Goal: Task Accomplishment & Management: Use online tool/utility

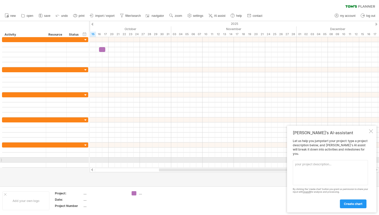
click at [320, 162] on textarea at bounding box center [330, 172] width 75 height 25
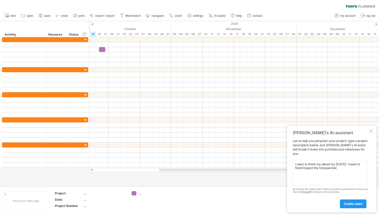
click at [315, 172] on textarea "I need to finish my album by [DATE]. I need to finish Expect the Unexpected" at bounding box center [330, 172] width 75 height 25
click at [315, 167] on textarea "I need to finish my album by [DATE]. I need to finish Expect the Unexpected" at bounding box center [330, 172] width 75 height 25
click at [338, 175] on textarea "I need to finish my album by [DATE]. I need to finish these songs: - Expect the…" at bounding box center [330, 172] width 75 height 25
click at [296, 178] on textarea "I need to finish my album by [DATE]. I need to finish these songs: - Expect the…" at bounding box center [330, 172] width 75 height 25
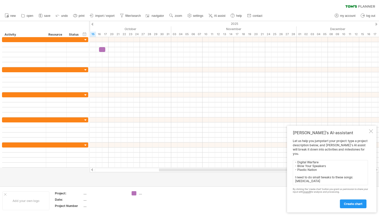
click at [295, 179] on textarea "I need to finish my album by [DATE]. I need to finish these songs: - Expect the…" at bounding box center [330, 172] width 75 height 25
click at [297, 168] on textarea "I need to finish my album by [DATE]. I need to finish these songs: - Expect the…" at bounding box center [330, 172] width 75 height 25
click at [312, 183] on textarea "I need to finish my album by [DATE]. I need to finish these songs: - Expect the…" at bounding box center [330, 172] width 75 height 25
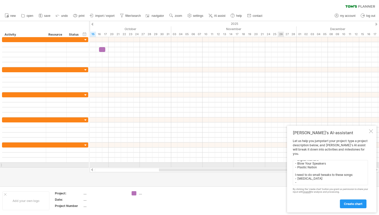
drag, startPoint x: 320, startPoint y: 167, endPoint x: 280, endPoint y: 167, distance: 39.3
click at [280, 167] on div "Trying to reach [DOMAIN_NAME] Connected again... 0% clear filter new" at bounding box center [189, 107] width 379 height 215
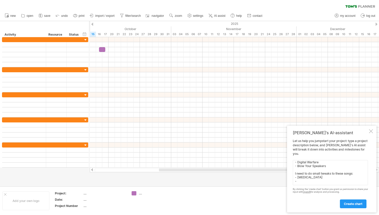
scroll to position [12, 0]
click at [310, 182] on textarea "I need to finish my album by [DATE]. I need to finish these songs: - Expect the…" at bounding box center [330, 172] width 75 height 25
paste textarea "- Plastic Nation"
click at [300, 182] on textarea "I need to finish my album by [DATE]. I need to finish these songs: - Expect the…" at bounding box center [330, 172] width 75 height 25
click at [321, 181] on textarea "I need to finish my album by [DATE]. I need to finish these songs: - Expect the…" at bounding box center [330, 172] width 75 height 25
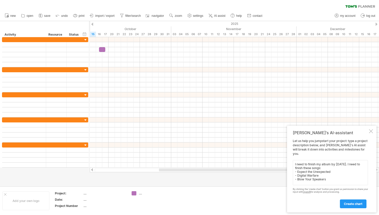
scroll to position [16, 0]
click at [316, 174] on textarea "I need to finish my album by [DATE]. I need to finish these songs: - Expect the…" at bounding box center [330, 172] width 75 height 25
click at [319, 178] on textarea "I need to finish my album by [DATE]. I need to finish these songs: - Expect the…" at bounding box center [330, 172] width 75 height 25
click at [330, 180] on textarea "I need to finish my album by [DATE]. I need to finish these songs: - Expect the…" at bounding box center [330, 172] width 75 height 25
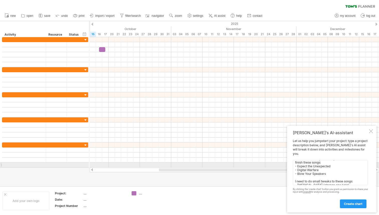
scroll to position [7, 0]
click at [327, 173] on textarea "I need to finish my album by [DATE]. I need to finish these songs: - Expect the…" at bounding box center [330, 172] width 75 height 25
click at [297, 164] on textarea "I need to finish my album by [DATE]. I need to finish these songs: - Expect the…" at bounding box center [330, 172] width 75 height 25
click at [334, 163] on textarea "I need to finish my album by [DATE]. I need to finish these songs: - "Expect th…" at bounding box center [330, 172] width 75 height 25
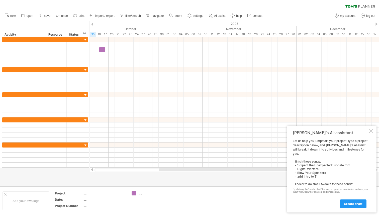
click at [329, 168] on textarea "I need to finish my album by [DATE]. I need to finish these songs: - "Expect th…" at bounding box center [330, 172] width 75 height 25
click at [345, 166] on textarea "I need to finish my album by [DATE]. I need to finish these songs: - "Expect th…" at bounding box center [330, 172] width 75 height 25
click at [338, 168] on textarea "I need to finish my album by [DATE]. I need to finish these songs: - "Expect th…" at bounding box center [330, 172] width 75 height 25
click at [343, 173] on textarea "I need to finish my album by [DATE]. I need to finish these songs: - "Expect th…" at bounding box center [330, 172] width 75 height 25
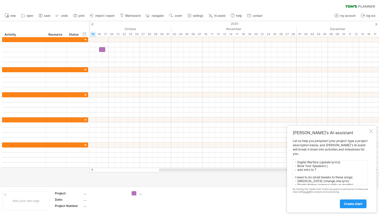
scroll to position [14, 0]
click at [326, 169] on textarea "I need to finish my album by [DATE]. I need to finish these songs: - "Expect th…" at bounding box center [330, 172] width 75 height 25
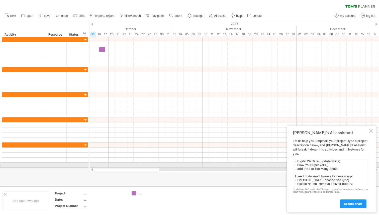
click at [336, 163] on textarea "I need to finish my album by [DATE]. I need to finish these songs: - "Expect th…" at bounding box center [330, 172] width 75 height 25
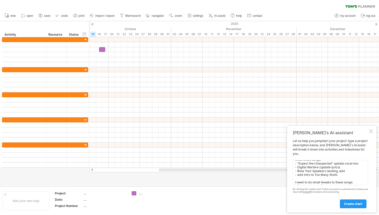
scroll to position [10, 0]
click at [327, 168] on textarea "I need to finish my album by [DATE]. I need to finish these songs: - "Expect th…" at bounding box center [330, 172] width 75 height 25
drag, startPoint x: 365, startPoint y: 168, endPoint x: 359, endPoint y: 168, distance: 6.8
click at [365, 168] on textarea "I need to finish my album by [DATE]. I need to finish these songs: - "Expect th…" at bounding box center [330, 172] width 75 height 25
click at [327, 169] on textarea "I need to finish my album by [DATE]. I need to finish these songs: - "Expect th…" at bounding box center [330, 172] width 75 height 25
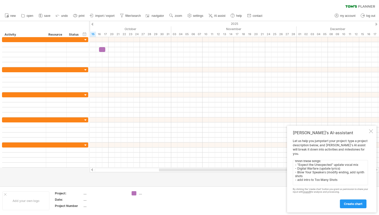
scroll to position [11, 0]
click at [315, 173] on textarea "I need to finish my album by [DATE]. I need to finish these songs: - "Expect th…" at bounding box center [330, 172] width 75 height 25
click at [344, 172] on textarea "I need to finish my album by [DATE]. I need to finish these songs: - "Expect th…" at bounding box center [330, 172] width 75 height 25
click at [341, 174] on textarea "I need to finish my album by [DATE]. I need to finish these songs: - "Expect th…" at bounding box center [330, 172] width 75 height 25
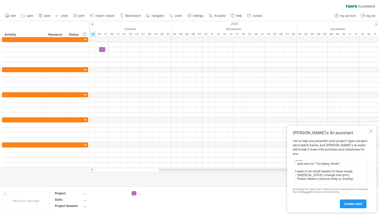
click at [355, 177] on textarea "I need to finish my album by [DATE]. I need to finish these songs: - "Expect th…" at bounding box center [330, 172] width 75 height 25
click at [339, 175] on textarea "I need to finish my album by [DATE]. I need to finish these songs: - "Expect th…" at bounding box center [330, 172] width 75 height 25
click at [297, 178] on textarea "I need to finish my album by [DATE]. I need to finish these songs: - "Expect th…" at bounding box center [330, 172] width 75 height 25
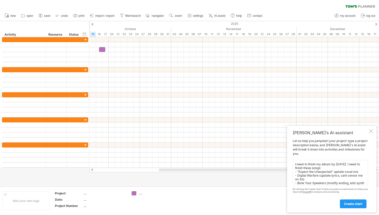
click at [344, 174] on textarea "I need to finish my album by [DATE]. I need to finish these songs: - "Expect th…" at bounding box center [330, 172] width 75 height 25
click at [358, 175] on textarea "I need to finish my album by [DATE]. I need to finish these songs: - "Expect th…" at bounding box center [330, 172] width 75 height 25
click at [341, 174] on textarea "I need to finish my album by [DATE]. I need to finish these songs: - "Expect th…" at bounding box center [330, 172] width 75 height 25
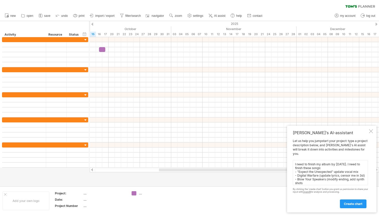
click at [340, 175] on textarea "I need to finish my album by [DATE]. I need to finish these songs: - "Expect th…" at bounding box center [330, 172] width 75 height 25
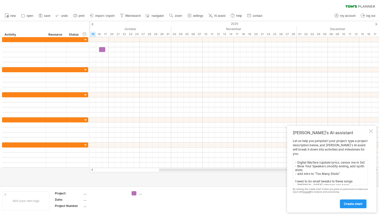
scroll to position [9, 0]
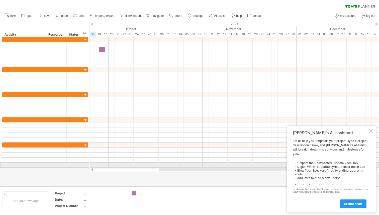
click at [363, 166] on textarea "I need to finish my album by [DATE]. I need to finish these songs: - "Expect th…" at bounding box center [330, 172] width 75 height 25
click at [337, 177] on textarea "I need to finish my album by [DATE]. I need to finish these songs: - "Expect th…" at bounding box center [330, 172] width 75 height 25
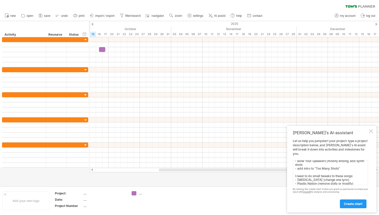
scroll to position [23, 0]
click at [355, 183] on textarea "I need to finish my album by [DATE]. I need to finish these songs: - "Expect th…" at bounding box center [330, 172] width 75 height 25
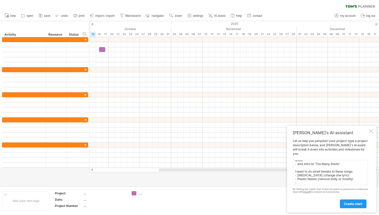
click at [338, 174] on textarea "I need to finish my album by [DATE]. I need to finish these songs: - "Expect th…" at bounding box center [330, 172] width 75 height 25
click at [338, 173] on textarea "I need to finish my album by [DATE]. I need to finish these songs: - "Expect th…" at bounding box center [330, 172] width 75 height 25
click at [347, 174] on textarea "I need to finish my album by [DATE]. I need to finish these songs: - "Expect th…" at bounding box center [330, 172] width 75 height 25
click at [340, 174] on textarea "I need to finish my album by [DATE]. I need to finish these songs: - "Expect th…" at bounding box center [330, 172] width 75 height 25
click at [352, 173] on textarea "I need to finish my album by [DATE]. I need to finish these songs: - "Expect th…" at bounding box center [330, 172] width 75 height 25
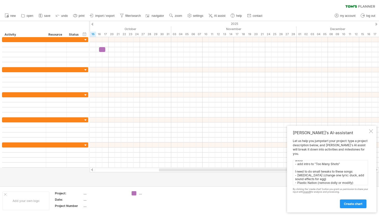
scroll to position [24, 0]
click at [359, 179] on textarea "I need to finish my album by [DATE]. I need to finish these songs: - "Expect th…" at bounding box center [330, 172] width 75 height 25
click at [344, 169] on textarea "I need to finish my album by [DATE]. I need to finish these songs: - "Expect th…" at bounding box center [330, 172] width 75 height 25
click at [304, 173] on textarea "I need to finish my album by [DATE]. I need to finish these songs: - "Expect th…" at bounding box center [330, 172] width 75 height 25
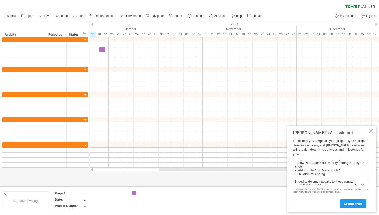
click at [328, 175] on textarea "I need to finish my album by [DATE]. I need to finish these songs: - "Expect th…" at bounding box center [330, 172] width 75 height 25
click at [327, 173] on textarea "I need to finish my album by [DATE]. I need to finish these songs: - "Expect th…" at bounding box center [330, 172] width 75 height 25
click at [328, 171] on textarea "I need to finish my album by [DATE]. I need to finish these songs: - "Expect th…" at bounding box center [330, 172] width 75 height 25
click at [327, 172] on textarea "I need to finish my album by [DATE]. I need to finish these songs: - "Expect th…" at bounding box center [330, 172] width 75 height 25
click at [349, 173] on textarea "I need to finish my album by [DATE]. I need to finish these songs: - "Expect th…" at bounding box center [330, 172] width 75 height 25
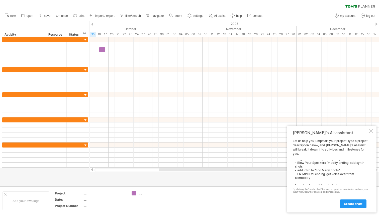
click at [303, 172] on textarea "I need to finish my album by [DATE]. I need to finish these songs: - "Expect th…" at bounding box center [330, 172] width 75 height 25
click at [316, 172] on textarea "I need to finish my album by [DATE]. I need to finish these songs: - "Expect th…" at bounding box center [330, 172] width 75 height 25
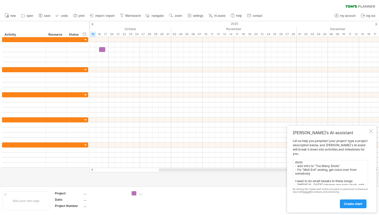
scroll to position [0, 0]
click at [364, 175] on textarea "I need to finish my album by [DATE]. I need to finish these songs: - "Expect th…" at bounding box center [330, 172] width 75 height 25
click at [360, 171] on textarea "I need to finish my album by [DATE]. I need to finish these songs: - "Expect th…" at bounding box center [330, 172] width 75 height 25
click at [253, 186] on div "Add your own logo Project: .... Date: .... Project Number .... ...." at bounding box center [189, 200] width 379 height 29
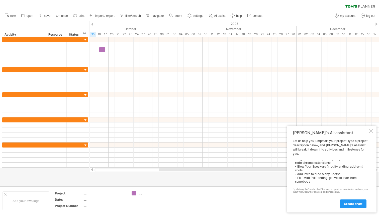
scroll to position [24, 0]
click at [321, 178] on textarea "I need to finish my album by [DATE]. I need to finish these songs: - "Expect th…" at bounding box center [330, 172] width 75 height 25
click at [344, 179] on textarea "I need to finish my album by [DATE]. I need to finish these songs: - "Expect th…" at bounding box center [330, 172] width 75 height 25
click at [358, 180] on textarea "I need to finish my album by [DATE]. I need to finish these songs: - "Expect th…" at bounding box center [330, 172] width 75 height 25
click at [325, 179] on textarea "I need to finish my album by [DATE]. I need to finish these songs: - "Expect th…" at bounding box center [330, 172] width 75 height 25
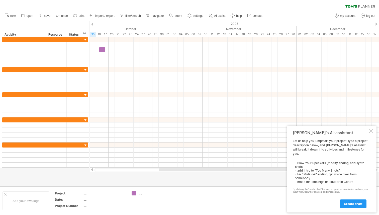
click at [354, 180] on textarea "I need to finish my album by [DATE]. I need to finish these songs: - "Expect th…" at bounding box center [330, 172] width 75 height 25
click at [344, 179] on textarea "I need to finish my album by [DATE]. I need to finish these songs: - "Expect th…" at bounding box center [330, 172] width 75 height 25
click at [327, 176] on textarea "I need to finish my album by [DATE]. I need to finish these songs: - "Expect th…" at bounding box center [330, 172] width 75 height 25
click at [325, 171] on textarea "I need to finish my album by [DATE]. I need to finish these songs: - "Expect th…" at bounding box center [330, 172] width 75 height 25
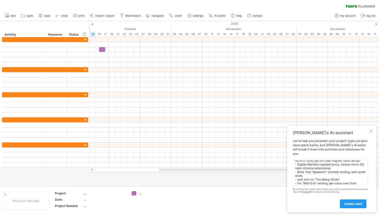
click at [298, 172] on textarea "I need to finish my album by [DATE]. I need to finish these songs: - "Expect th…" at bounding box center [330, 172] width 75 height 25
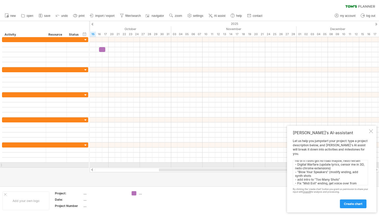
click at [297, 163] on textarea "I need to finish my album by [DATE]. I need to finish these songs: - "Expect th…" at bounding box center [330, 172] width 75 height 25
click at [320, 165] on textarea "I need to finish my album by [DATE]. I need to finish these songs: - "Expect th…" at bounding box center [330, 172] width 75 height 25
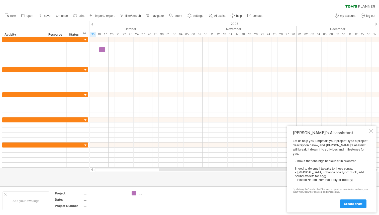
scroll to position [45, 0]
click at [313, 170] on textarea "I need to finish my album by [DATE]. I need to finish these songs: - "Expect th…" at bounding box center [330, 172] width 75 height 25
click at [297, 169] on textarea "I need to finish my album by [DATE]. I need to finish these songs: - "Expect th…" at bounding box center [330, 172] width 75 height 25
click at [297, 177] on textarea "I need to finish my album by [DATE]. I need to finish these songs: - "Expect th…" at bounding box center [330, 172] width 75 height 25
click at [318, 178] on textarea "I need to finish my album by [DATE]. I need to finish these songs: - "Expect th…" at bounding box center [330, 172] width 75 height 25
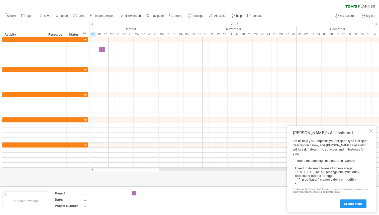
click at [330, 181] on textarea "I need to finish my album by [DATE]. I need to finish these songs: - "Expect th…" at bounding box center [330, 172] width 75 height 25
click at [355, 177] on textarea "I need to finish my album by [DATE]. I need to finish these songs: - "Expect th…" at bounding box center [330, 172] width 75 height 25
click at [354, 178] on textarea "I need to finish my album by [DATE]. I need to finish these songs: - "Expect th…" at bounding box center [330, 172] width 75 height 25
click at [344, 180] on textarea "I need to finish my album by [DATE]. I need to finish these songs: - "Expect th…" at bounding box center [330, 172] width 75 height 25
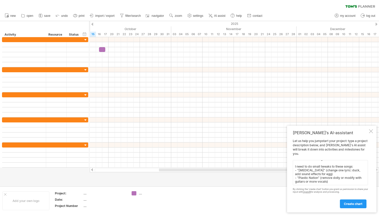
scroll to position [47, 0]
click at [329, 170] on textarea "I need to finish my album by [DATE]. I need to finish these songs: - "Expect th…" at bounding box center [330, 172] width 75 height 25
click at [333, 171] on textarea "I need to finish my album by [DATE]. I need to finish these songs: - "Expect th…" at bounding box center [330, 172] width 75 height 25
click at [326, 171] on textarea "I need to finish my album by [DATE]. I need to finish these songs: - "Expect th…" at bounding box center [330, 172] width 75 height 25
paste textarea "also you reap what you sow"
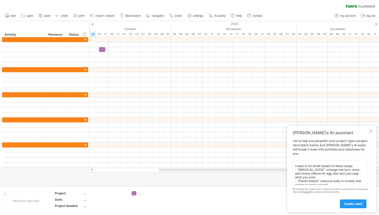
click at [337, 171] on textarea "I need to finish my album by [DATE]. I need to finish these songs: - "Expect th…" at bounding box center [330, 172] width 75 height 25
click at [317, 180] on textarea "I need to finish my album by [DATE]. I need to finish these songs: - "Expect th…" at bounding box center [330, 172] width 75 height 25
type textarea "I need to finish my album by [DATE]. I need to finish these songs: - "Expect th…"
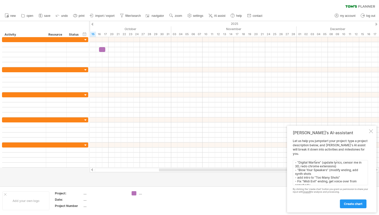
scroll to position [0, 0]
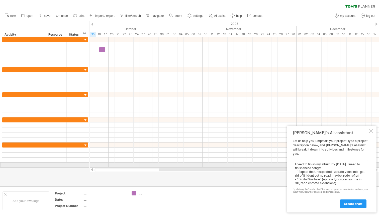
click at [320, 167] on textarea "I need to finish my album by [DATE]. I need to finish these songs: - "Expect th…" at bounding box center [330, 172] width 75 height 25
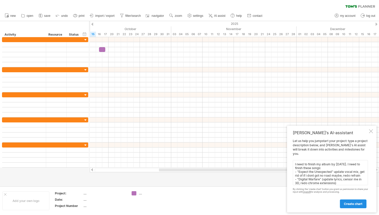
click at [363, 203] on link "create chart" at bounding box center [353, 203] width 27 height 9
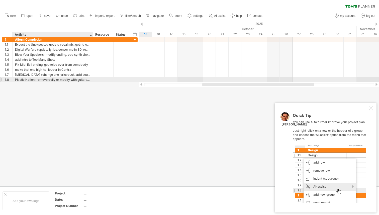
click at [84, 81] on div "Plastic Nation (remove dolly or modify with guitars or more vocals)" at bounding box center [52, 79] width 75 height 5
click at [89, 81] on input "**********" at bounding box center [52, 79] width 75 height 5
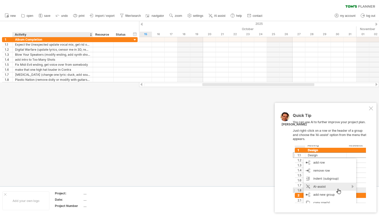
drag, startPoint x: 91, startPoint y: 82, endPoint x: 91, endPoint y: 86, distance: 3.5
click at [91, 86] on div at bounding box center [189, 103] width 379 height 165
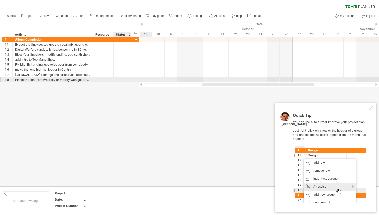
drag, startPoint x: 129, startPoint y: 80, endPoint x: 130, endPoint y: 86, distance: 5.7
click at [130, 86] on div "Trying to reach [DOMAIN_NAME] Connected again... 0% clear filter new 1" at bounding box center [189, 107] width 379 height 215
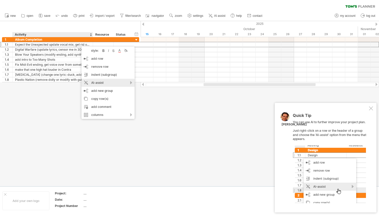
click at [124, 83] on div "AI-assist" at bounding box center [107, 83] width 53 height 8
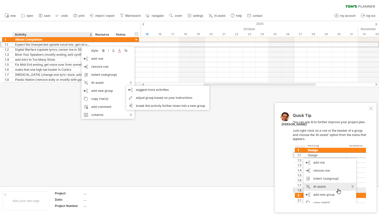
click at [144, 128] on div at bounding box center [189, 103] width 379 height 165
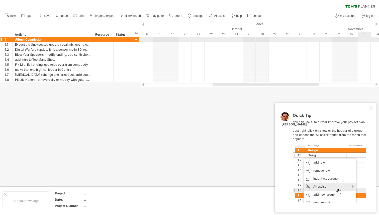
click at [365, 41] on div at bounding box center [260, 39] width 238 height 5
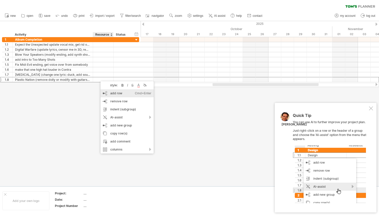
click at [114, 92] on div "add row Ctrl+Enter Cmd+Enter" at bounding box center [127, 93] width 53 height 8
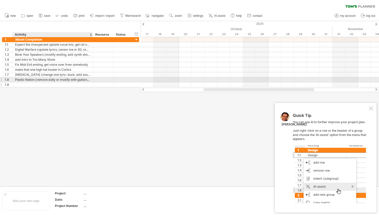
click at [31, 81] on div "Plastic Nation (remove dolly or modify with guitars or more vocals)" at bounding box center [52, 79] width 75 height 5
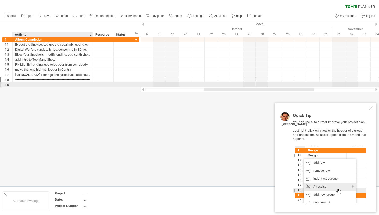
click at [29, 86] on div at bounding box center [52, 84] width 75 height 5
click at [29, 86] on input "text" at bounding box center [52, 84] width 75 height 5
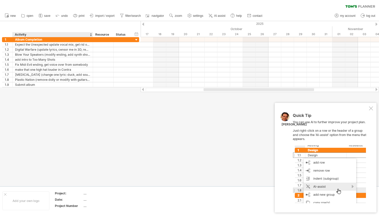
click at [52, 93] on div at bounding box center [189, 103] width 379 height 165
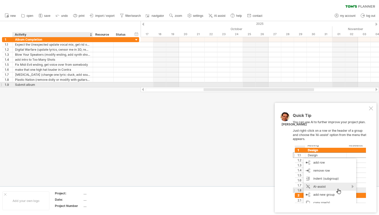
click at [69, 84] on div "Submit album" at bounding box center [52, 84] width 75 height 5
click at [69, 84] on input "**********" at bounding box center [52, 84] width 75 height 5
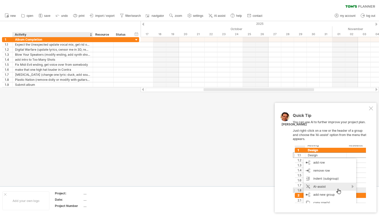
click at [71, 100] on div at bounding box center [189, 103] width 379 height 165
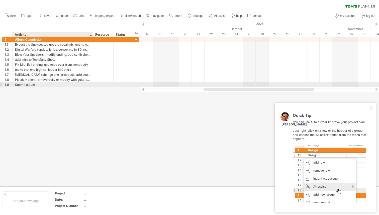
click at [80, 86] on div "Submit album" at bounding box center [52, 84] width 75 height 5
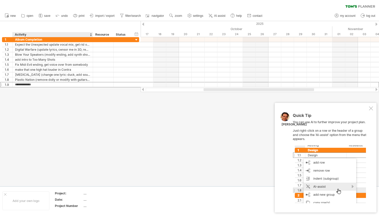
click at [81, 108] on div at bounding box center [189, 103] width 379 height 165
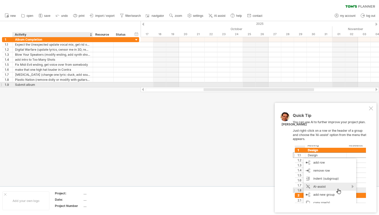
click at [41, 87] on div "**********" at bounding box center [70, 84] width 137 height 5
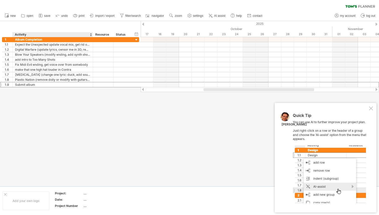
click at [87, 28] on div "hide start/end/duration show start/end/duration ******** Activity ******** Reso…" at bounding box center [70, 29] width 141 height 16
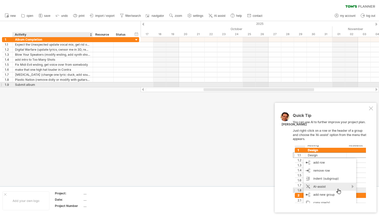
click at [58, 84] on div "Submit album" at bounding box center [52, 84] width 75 height 5
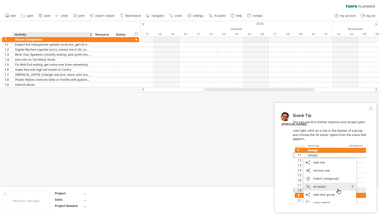
click at [63, 99] on div at bounding box center [189, 103] width 379 height 165
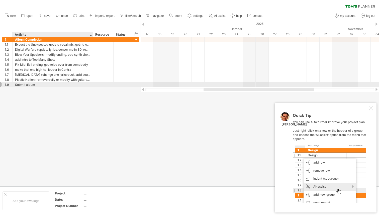
click at [50, 83] on div "Submit album" at bounding box center [52, 84] width 75 height 5
click at [50, 83] on input "**********" at bounding box center [52, 84] width 75 height 5
click at [30, 86] on input "**********" at bounding box center [52, 84] width 75 height 5
type input "**********"
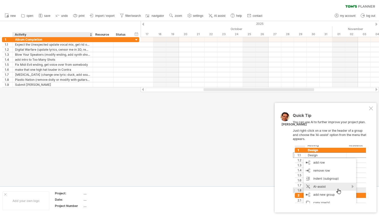
click at [48, 102] on div at bounding box center [189, 103] width 379 height 165
click at [312, 91] on div "add time block" at bounding box center [319, 92] width 35 height 8
click at [370, 109] on div at bounding box center [371, 108] width 4 height 4
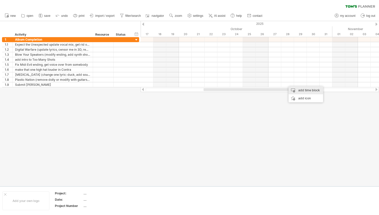
click at [296, 92] on div "add time block" at bounding box center [305, 90] width 35 height 8
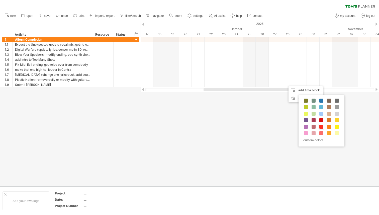
click at [322, 126] on span at bounding box center [321, 127] width 4 height 4
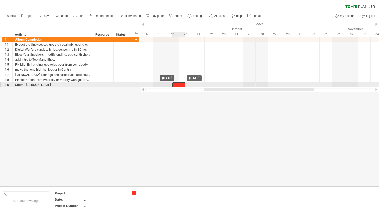
drag, startPoint x: 294, startPoint y: 84, endPoint x: 179, endPoint y: 85, distance: 115.0
click at [179, 85] on div at bounding box center [178, 84] width 13 height 5
drag, startPoint x: 179, startPoint y: 85, endPoint x: 154, endPoint y: 84, distance: 24.6
click at [154, 84] on div at bounding box center [153, 84] width 13 height 5
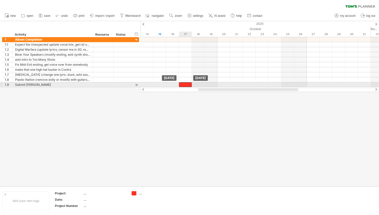
drag, startPoint x: 191, startPoint y: 84, endPoint x: 184, endPoint y: 84, distance: 6.8
click at [184, 84] on div at bounding box center [185, 84] width 13 height 5
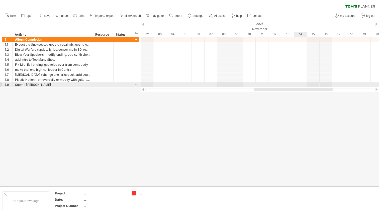
click at [300, 85] on div at bounding box center [260, 84] width 238 height 5
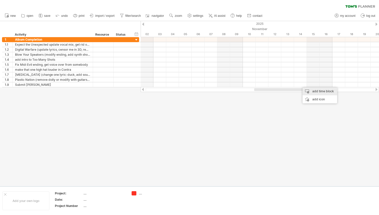
click at [311, 91] on div "add time block" at bounding box center [320, 91] width 35 height 8
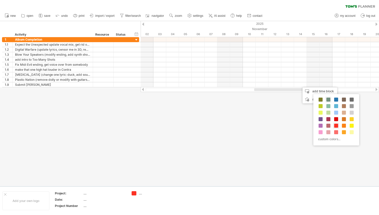
click at [329, 100] on span at bounding box center [328, 99] width 4 height 4
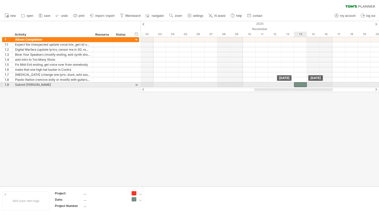
drag, startPoint x: 310, startPoint y: 84, endPoint x: 302, endPoint y: 84, distance: 7.5
click at [302, 84] on div at bounding box center [300, 84] width 13 height 5
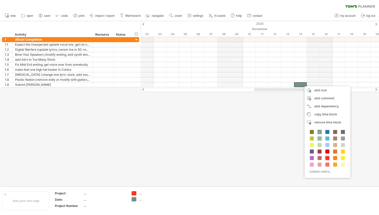
click at [320, 138] on span at bounding box center [320, 138] width 4 height 4
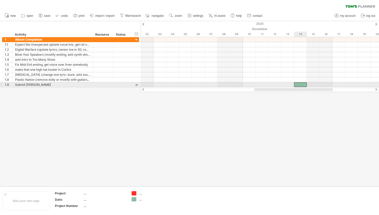
click at [299, 83] on div at bounding box center [300, 84] width 13 height 5
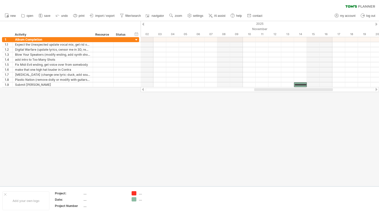
scroll to position [0, 3]
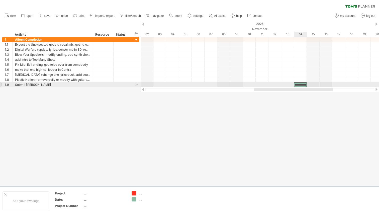
click at [298, 85] on div "**********" at bounding box center [300, 84] width 13 height 5
click at [297, 86] on div "**********" at bounding box center [300, 84] width 13 height 5
click at [300, 85] on div "**********" at bounding box center [300, 84] width 13 height 5
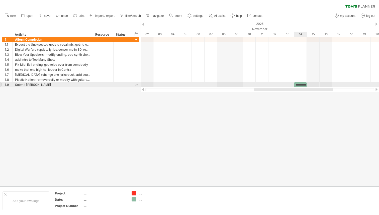
scroll to position [0, 0]
click at [304, 83] on div "****" at bounding box center [300, 84] width 13 height 5
click at [306, 85] on span at bounding box center [307, 84] width 2 height 5
click at [303, 84] on div "****" at bounding box center [300, 84] width 13 height 5
click at [308, 84] on span at bounding box center [307, 84] width 2 height 5
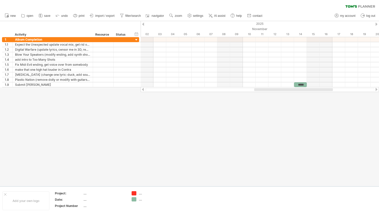
click at [307, 132] on div at bounding box center [189, 103] width 379 height 165
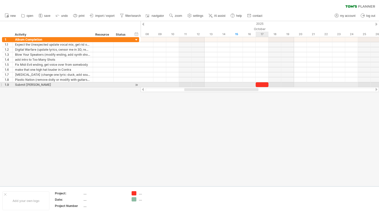
click at [259, 84] on div at bounding box center [262, 84] width 13 height 5
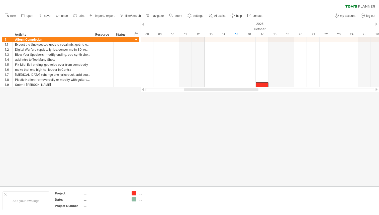
click at [281, 89] on div at bounding box center [259, 89] width 229 height 3
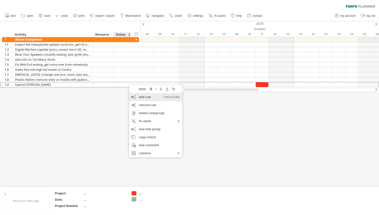
click at [146, 97] on div "add row Ctrl+Enter Cmd+Enter" at bounding box center [155, 97] width 53 height 8
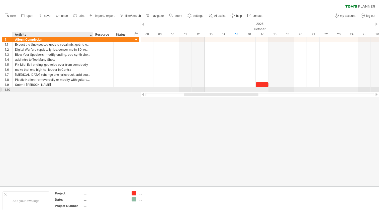
click at [46, 90] on div at bounding box center [52, 89] width 75 height 5
type input "**********"
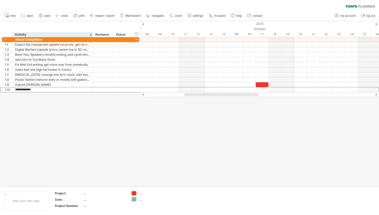
click at [45, 109] on div at bounding box center [189, 103] width 379 height 165
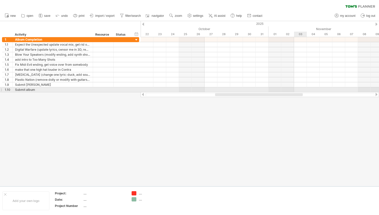
click at [298, 90] on div at bounding box center [260, 89] width 238 height 5
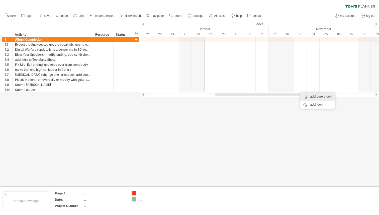
click at [311, 96] on div "add time block" at bounding box center [317, 96] width 35 height 8
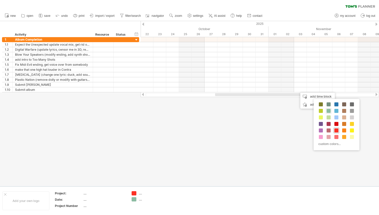
click at [338, 131] on span at bounding box center [336, 130] width 4 height 4
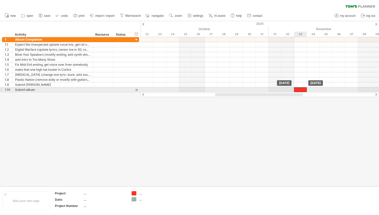
drag, startPoint x: 306, startPoint y: 89, endPoint x: 300, endPoint y: 89, distance: 5.8
click at [300, 89] on div at bounding box center [300, 89] width 13 height 5
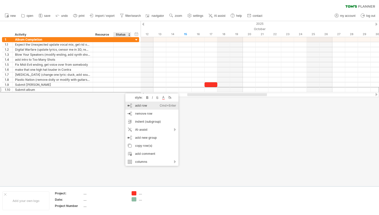
click at [134, 106] on div "add row Ctrl+Enter Cmd+Enter" at bounding box center [151, 106] width 53 height 8
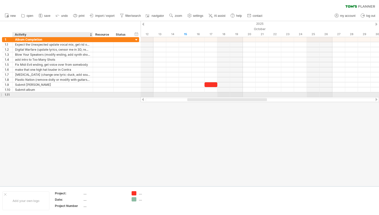
click at [54, 96] on div at bounding box center [52, 94] width 75 height 5
click at [54, 96] on input "text" at bounding box center [52, 94] width 75 height 5
click at [23, 94] on input "********" at bounding box center [52, 94] width 75 height 5
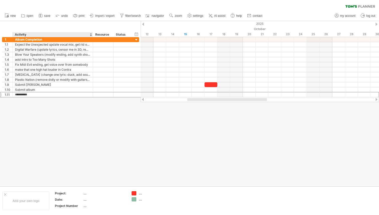
type input "**********"
click at [70, 133] on div at bounding box center [189, 103] width 379 height 165
click at [214, 15] on link "AI assist" at bounding box center [217, 16] width 20 height 7
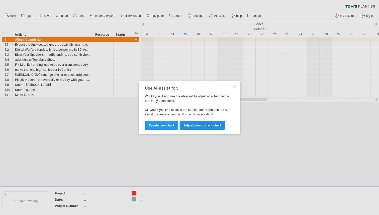
click at [212, 126] on span "Adjust/plan current chart" at bounding box center [202, 125] width 37 height 4
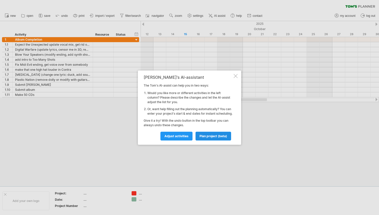
click at [208, 138] on span "plan project (beta)" at bounding box center [213, 136] width 28 height 4
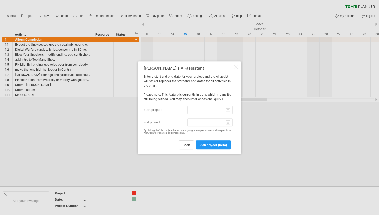
click at [202, 111] on input "start project:" at bounding box center [209, 110] width 45 height 8
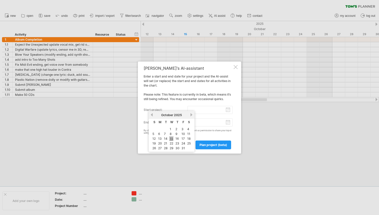
click at [171, 139] on link "15" at bounding box center [171, 138] width 4 height 5
type input "********"
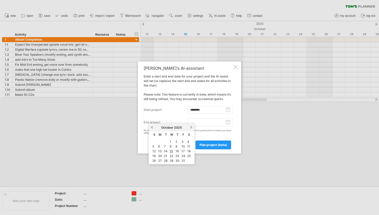
click at [195, 124] on input "end project:" at bounding box center [209, 122] width 45 height 8
click at [190, 127] on link "next" at bounding box center [191, 127] width 4 height 4
click at [159, 141] on link "1" at bounding box center [159, 141] width 3 height 5
type input "********"
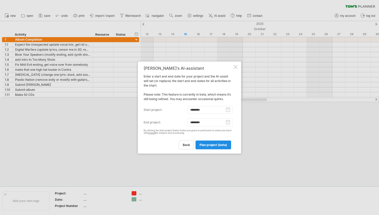
click at [209, 147] on link "plan project (beta)" at bounding box center [213, 144] width 36 height 9
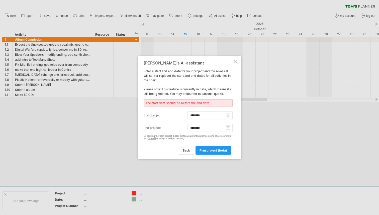
click at [228, 128] on input "********" at bounding box center [209, 128] width 45 height 8
click at [220, 118] on input "********" at bounding box center [209, 115] width 45 height 8
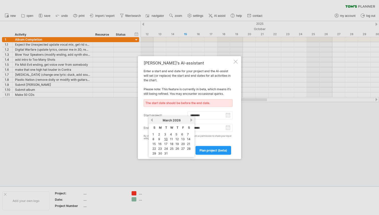
click at [230, 114] on input "********" at bounding box center [209, 115] width 45 height 8
click at [153, 117] on div "previous next [DATE]" at bounding box center [172, 120] width 46 height 8
click at [152, 120] on link "previous" at bounding box center [152, 120] width 4 height 4
click at [224, 127] on input "********" at bounding box center [209, 128] width 45 height 8
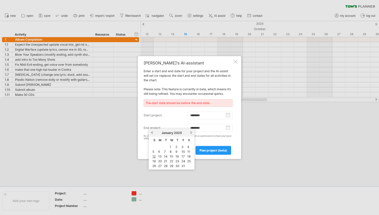
click at [228, 129] on input "********" at bounding box center [209, 128] width 45 height 8
click at [151, 132] on link "previous" at bounding box center [152, 133] width 4 height 4
click at [192, 134] on link "next" at bounding box center [191, 133] width 4 height 4
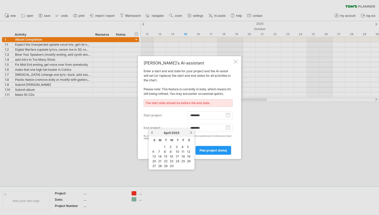
click at [192, 134] on link "next" at bounding box center [191, 133] width 4 height 4
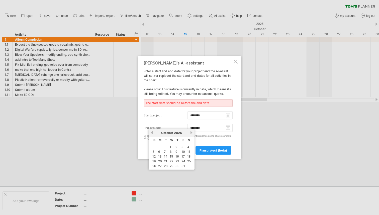
click at [192, 134] on link "next" at bounding box center [191, 133] width 4 height 4
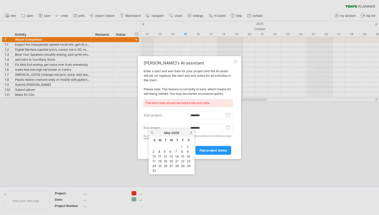
click at [192, 134] on link "next" at bounding box center [191, 133] width 4 height 4
click at [152, 133] on link "previous" at bounding box center [152, 133] width 4 height 4
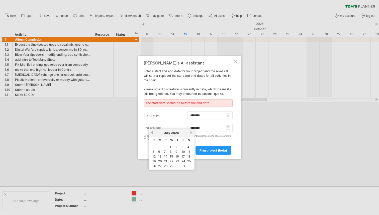
click at [152, 133] on link "previous" at bounding box center [152, 133] width 4 height 4
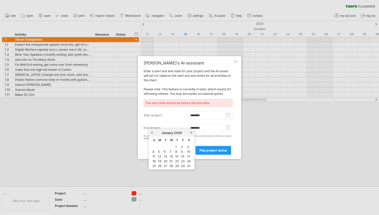
click at [152, 133] on link "previous" at bounding box center [152, 133] width 4 height 4
click at [160, 147] on link "1" at bounding box center [159, 146] width 3 height 5
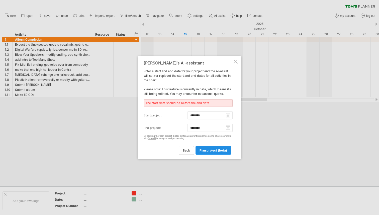
click at [209, 151] on span "plan project (beta)" at bounding box center [213, 150] width 28 height 4
click at [192, 139] on div "By clicking the 'plan project (beta)' button you grant us permission to share y…" at bounding box center [188, 137] width 89 height 6
click at [209, 149] on span "plan project (beta)" at bounding box center [213, 150] width 28 height 4
click at [198, 103] on div "The start date should be before the end date." at bounding box center [188, 103] width 89 height 8
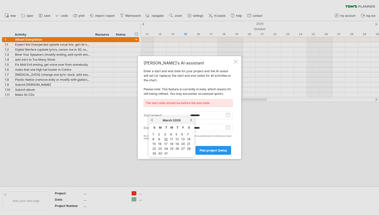
click at [228, 116] on input "********" at bounding box center [209, 115] width 45 height 8
click at [152, 119] on link "previous" at bounding box center [152, 120] width 4 height 4
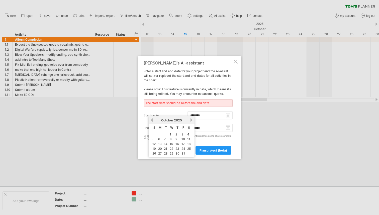
click at [152, 119] on link "previous" at bounding box center [152, 120] width 4 height 4
click at [191, 121] on link "next" at bounding box center [191, 120] width 4 height 4
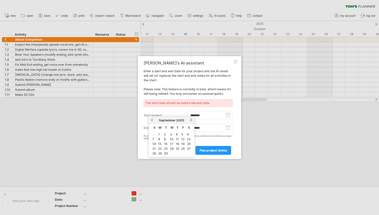
click at [191, 121] on link "next" at bounding box center [191, 120] width 4 height 4
click at [172, 144] on link "15" at bounding box center [171, 143] width 4 height 5
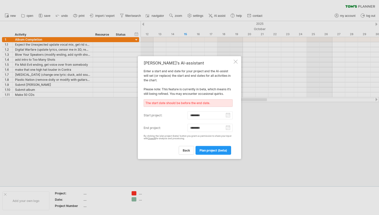
click at [178, 112] on label "start project:" at bounding box center [166, 115] width 44 height 8
click at [187, 112] on input "********" at bounding box center [209, 115] width 45 height 8
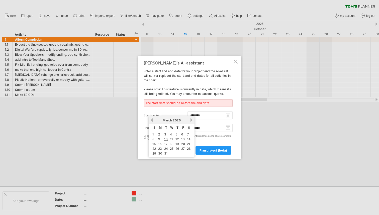
click at [195, 100] on div "The start date should be before the end date." at bounding box center [188, 103] width 89 height 8
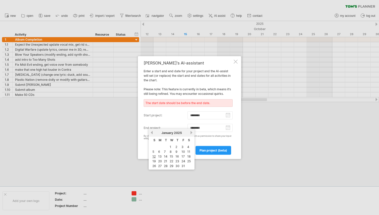
click at [227, 130] on input "********" at bounding box center [209, 128] width 45 height 8
click at [190, 132] on link "next" at bounding box center [191, 133] width 4 height 4
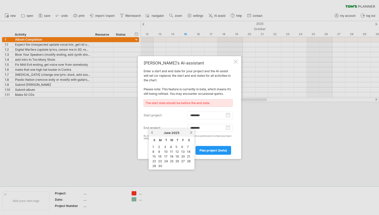
click at [190, 132] on link "next" at bounding box center [191, 133] width 4 height 4
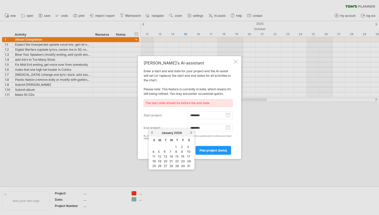
click at [190, 132] on link "next" at bounding box center [191, 133] width 4 height 4
click at [153, 132] on link "previous" at bounding box center [152, 133] width 4 height 4
click at [159, 146] on link "1" at bounding box center [159, 146] width 3 height 5
click at [193, 128] on input "********" at bounding box center [209, 128] width 45 height 8
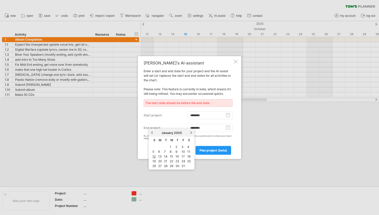
click at [191, 132] on link "next" at bounding box center [191, 133] width 4 height 4
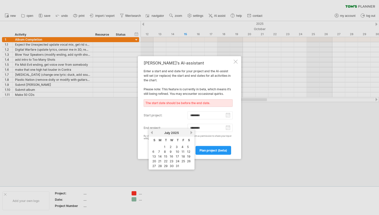
click at [191, 132] on link "next" at bounding box center [191, 133] width 4 height 4
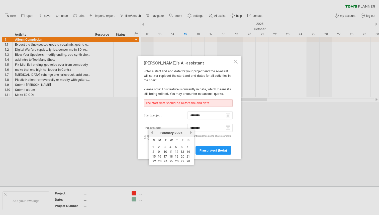
click at [151, 133] on link "previous" at bounding box center [152, 133] width 4 height 4
click at [153, 133] on link "previous" at bounding box center [152, 133] width 4 height 4
click at [153, 132] on div "previous next [DATE]" at bounding box center [172, 133] width 46 height 8
click at [152, 132] on link "previous" at bounding box center [152, 133] width 4 height 4
click at [192, 132] on link "next" at bounding box center [191, 133] width 4 height 4
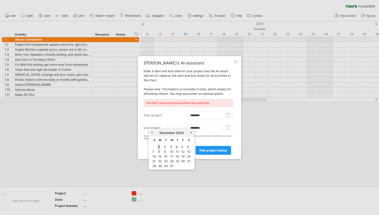
click at [159, 146] on link "1" at bounding box center [159, 146] width 3 height 5
click at [226, 129] on input "********" at bounding box center [209, 128] width 45 height 8
click at [227, 129] on input "********" at bounding box center [209, 128] width 45 height 8
click at [204, 140] on div "[PERSON_NAME]'s AI-assistant Enter a start and end date for your project and th…" at bounding box center [188, 107] width 89 height 94
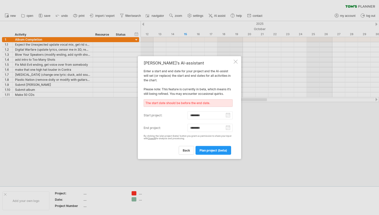
click at [184, 149] on span "back" at bounding box center [186, 150] width 7 height 4
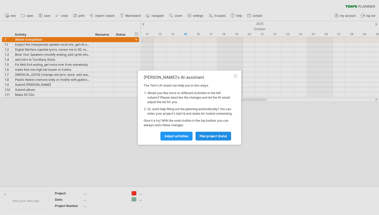
click at [208, 138] on span "plan project (beta)" at bounding box center [213, 136] width 28 height 4
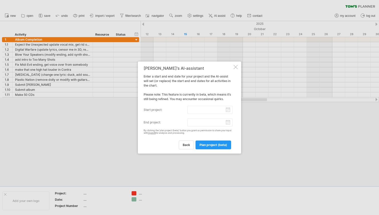
click at [227, 124] on input "end project:" at bounding box center [209, 122] width 45 height 8
click at [207, 113] on input "start project:" at bounding box center [209, 110] width 45 height 8
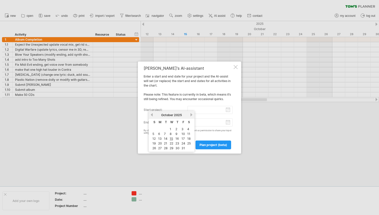
click at [230, 109] on input "start project:" at bounding box center [209, 110] width 45 height 8
click at [172, 137] on link "15" at bounding box center [171, 138] width 4 height 5
type input "********"
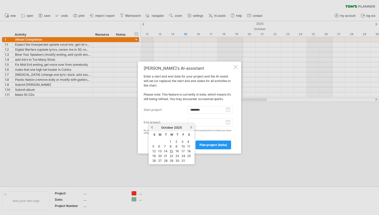
click at [227, 124] on input "end project:" at bounding box center [209, 122] width 45 height 8
click at [190, 126] on link "next" at bounding box center [191, 127] width 4 height 4
click at [159, 141] on link "1" at bounding box center [159, 141] width 3 height 5
type input "********"
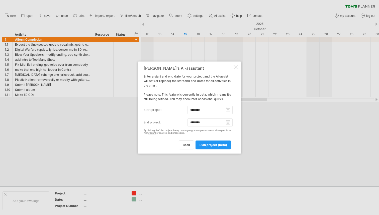
click at [227, 124] on input "********" at bounding box center [209, 122] width 45 height 8
click at [210, 133] on div "By clicking the 'plan project (beta)' button you grant us permission to share y…" at bounding box center [188, 132] width 89 height 6
click at [210, 144] on span "plan project (beta)" at bounding box center [213, 145] width 28 height 4
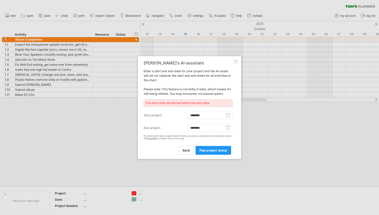
click at [228, 116] on input "********" at bounding box center [209, 115] width 45 height 8
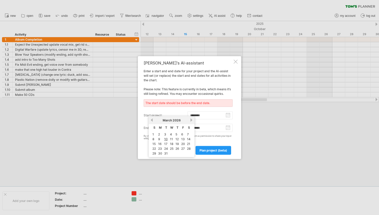
click at [228, 116] on input "********" at bounding box center [209, 115] width 45 height 8
click at [227, 125] on input "********" at bounding box center [209, 128] width 45 height 8
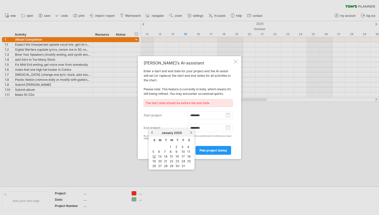
click at [228, 129] on input "********" at bounding box center [209, 128] width 45 height 8
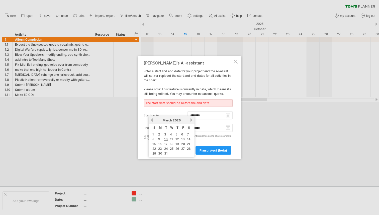
click at [229, 114] on input "********" at bounding box center [209, 115] width 45 height 8
click at [211, 118] on input "********" at bounding box center [209, 115] width 45 height 8
click at [237, 59] on div at bounding box center [236, 61] width 4 height 4
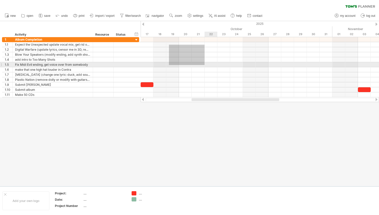
drag, startPoint x: 169, startPoint y: 45, endPoint x: 198, endPoint y: 62, distance: 34.3
click at [198, 62] on div at bounding box center [260, 67] width 238 height 60
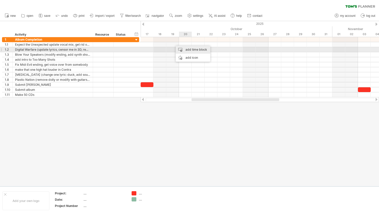
drag, startPoint x: 173, startPoint y: 43, endPoint x: 190, endPoint y: 50, distance: 18.1
click at [190, 50] on div "add time block" at bounding box center [193, 50] width 35 height 8
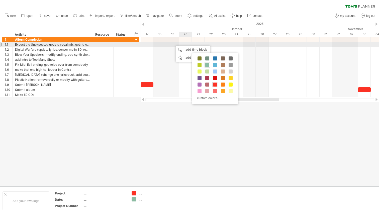
click at [185, 42] on div at bounding box center [260, 44] width 238 height 5
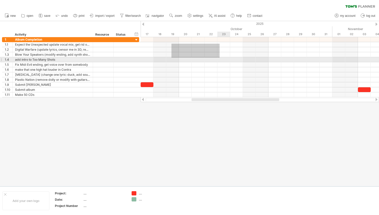
drag, startPoint x: 171, startPoint y: 44, endPoint x: 218, endPoint y: 57, distance: 48.8
click at [218, 57] on div at bounding box center [260, 67] width 238 height 60
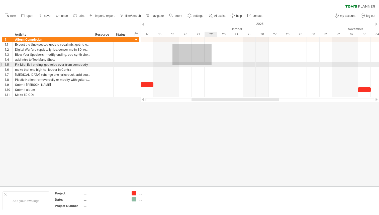
drag, startPoint x: 172, startPoint y: 44, endPoint x: 210, endPoint y: 64, distance: 43.1
click at [210, 64] on div at bounding box center [260, 67] width 238 height 60
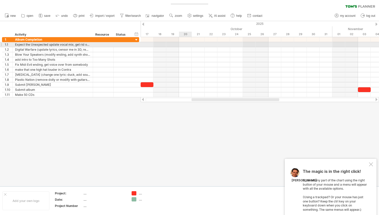
click at [177, 43] on div at bounding box center [260, 44] width 238 height 5
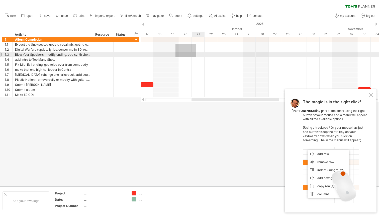
drag, startPoint x: 175, startPoint y: 44, endPoint x: 197, endPoint y: 58, distance: 26.0
click at [197, 58] on div at bounding box center [260, 67] width 238 height 60
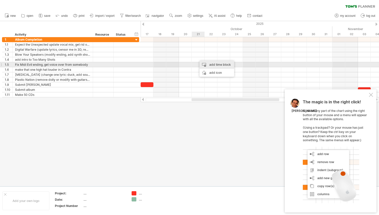
click at [214, 66] on div "add time block" at bounding box center [216, 65] width 35 height 8
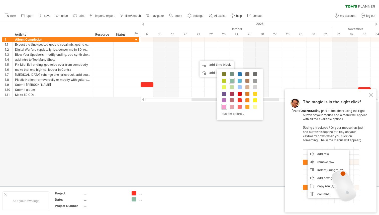
click at [225, 108] on span at bounding box center [224, 107] width 4 height 4
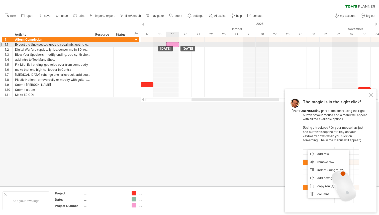
drag, startPoint x: 202, startPoint y: 60, endPoint x: 172, endPoint y: 44, distance: 34.0
click at [173, 44] on div at bounding box center [172, 44] width 13 height 5
click at [171, 47] on div at bounding box center [260, 49] width 238 height 5
click at [173, 47] on div at bounding box center [260, 49] width 238 height 5
click at [171, 45] on div at bounding box center [172, 44] width 13 height 5
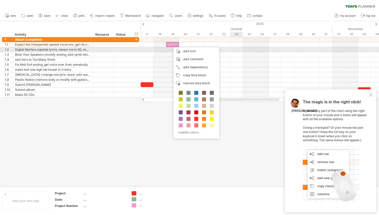
click at [233, 51] on div at bounding box center [260, 49] width 238 height 5
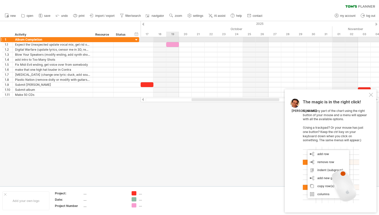
click at [168, 42] on div at bounding box center [260, 39] width 238 height 5
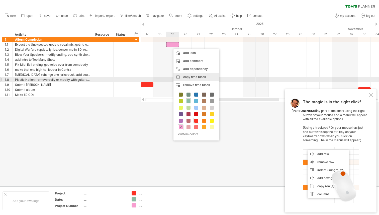
click at [198, 77] on span "copy time block" at bounding box center [194, 77] width 23 height 4
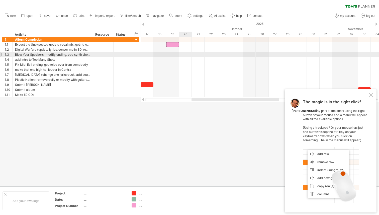
click at [183, 52] on div at bounding box center [260, 54] width 238 height 5
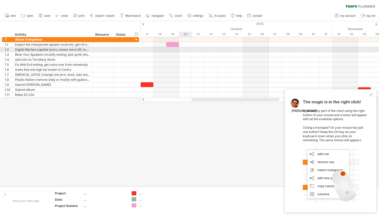
click at [182, 49] on div at bounding box center [260, 49] width 238 height 5
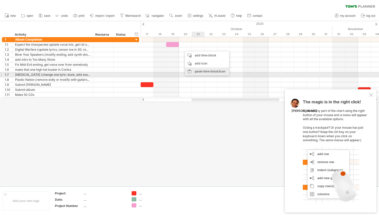
click at [197, 73] on div "paste time block/icon" at bounding box center [207, 71] width 44 height 8
click at [200, 77] on div "paste time block/icon" at bounding box center [216, 79] width 44 height 8
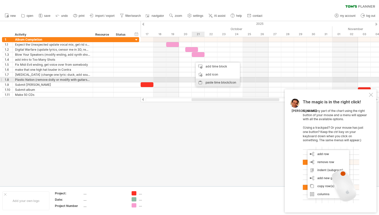
click at [204, 82] on div "paste time block/icon" at bounding box center [218, 82] width 44 height 8
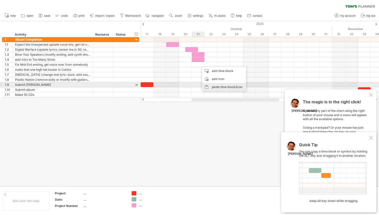
click at [213, 85] on div "paste time block/icon" at bounding box center [224, 87] width 44 height 8
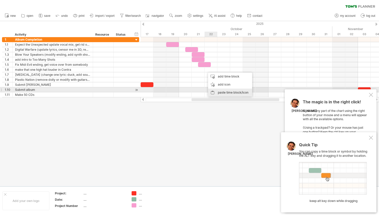
click at [217, 91] on div "paste time block/icon" at bounding box center [230, 92] width 44 height 8
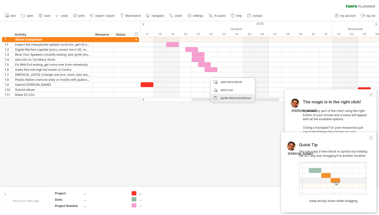
click at [222, 99] on div "paste time block/icon" at bounding box center [233, 98] width 44 height 8
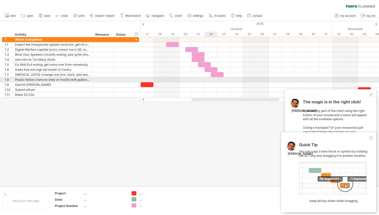
click at [216, 79] on div at bounding box center [260, 79] width 238 height 5
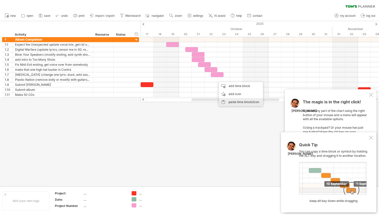
click at [227, 101] on div "paste time block/icon" at bounding box center [241, 102] width 44 height 8
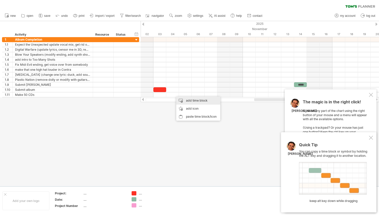
click at [193, 102] on div "add time block" at bounding box center [198, 100] width 44 height 8
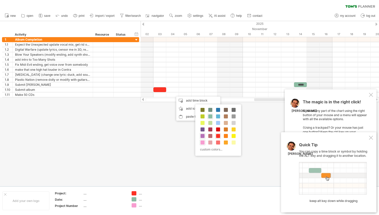
click at [202, 136] on span at bounding box center [203, 136] width 4 height 4
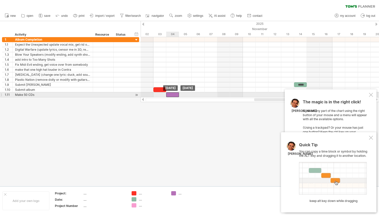
drag, startPoint x: 179, startPoint y: 93, endPoint x: 173, endPoint y: 93, distance: 6.0
click at [173, 93] on div at bounding box center [172, 94] width 13 height 5
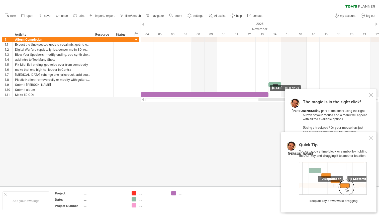
drag, startPoint x: 153, startPoint y: 94, endPoint x: 268, endPoint y: 97, distance: 115.6
click at [268, 97] on div "Trying to reach [DOMAIN_NAME] Connected again... 0% clear filter new 1" at bounding box center [189, 107] width 379 height 215
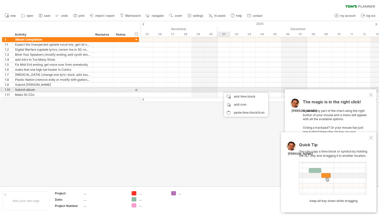
click at [228, 90] on div at bounding box center [260, 89] width 238 height 5
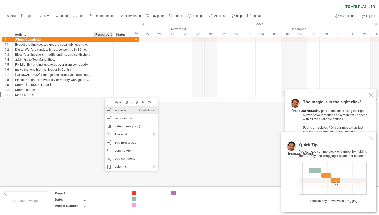
click at [118, 110] on div "add row Ctrl+Enter Cmd+Enter" at bounding box center [131, 110] width 53 height 8
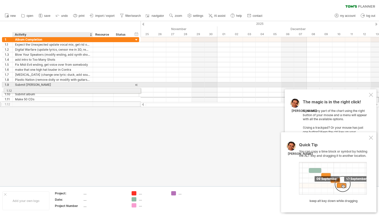
drag, startPoint x: 80, startPoint y: 99, endPoint x: 79, endPoint y: 89, distance: 10.0
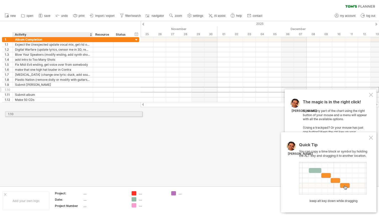
drag, startPoint x: 89, startPoint y: 87, endPoint x: 91, endPoint y: 113, distance: 25.1
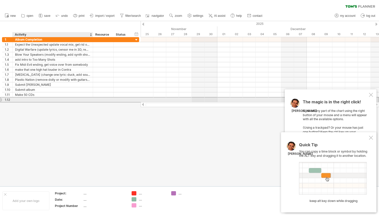
click at [78, 100] on div at bounding box center [52, 99] width 75 height 5
click at [0, 0] on input "text" at bounding box center [0, 0] width 0 height 0
type input "**********"
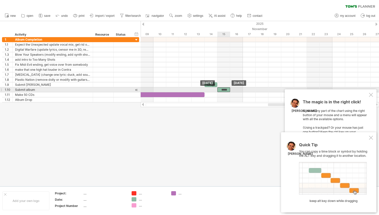
drag, startPoint x: 210, startPoint y: 83, endPoint x: 222, endPoint y: 88, distance: 13.1
click at [222, 88] on div "*****" at bounding box center [223, 89] width 13 height 5
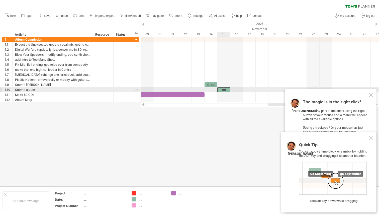
click at [228, 89] on div "****" at bounding box center [223, 89] width 13 height 5
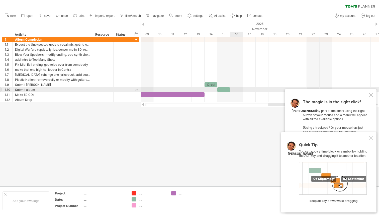
click at [234, 93] on div at bounding box center [260, 94] width 238 height 5
click at [226, 88] on div at bounding box center [223, 89] width 13 height 5
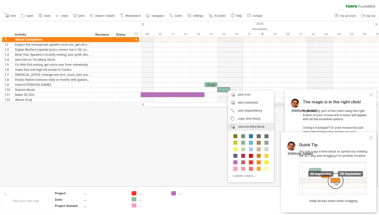
click at [249, 129] on div "remove time block remove selected items" at bounding box center [251, 127] width 46 height 8
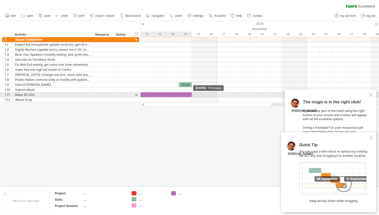
drag, startPoint x: 178, startPoint y: 94, endPoint x: 190, endPoint y: 93, distance: 11.8
click at [190, 93] on div at bounding box center [121, 94] width 141 height 5
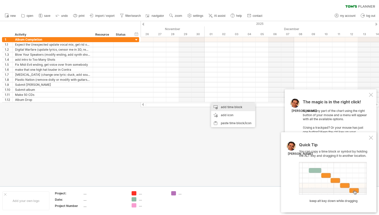
click at [222, 108] on div "add time block" at bounding box center [233, 107] width 44 height 8
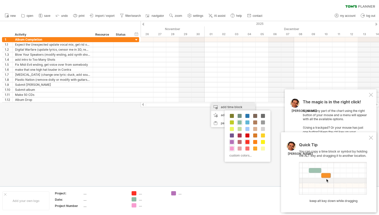
click at [222, 108] on div "add time block" at bounding box center [233, 107] width 44 height 8
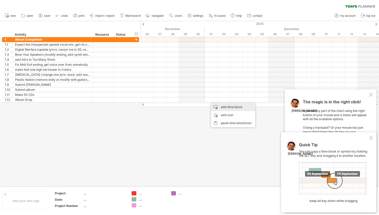
click at [223, 108] on div "add time block" at bounding box center [233, 107] width 44 height 8
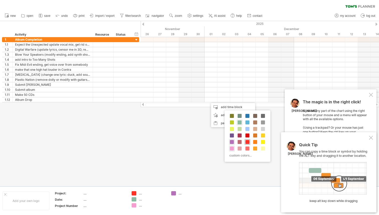
click at [249, 141] on span at bounding box center [247, 142] width 4 height 4
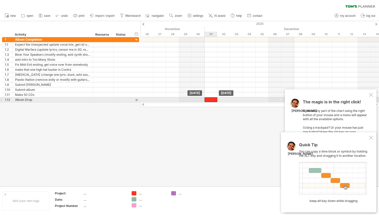
drag, startPoint x: 219, startPoint y: 98, endPoint x: 212, endPoint y: 98, distance: 6.8
click at [212, 98] on div at bounding box center [211, 99] width 13 height 5
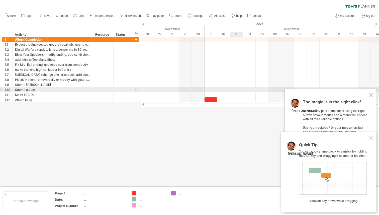
click at [230, 90] on div at bounding box center [260, 89] width 238 height 5
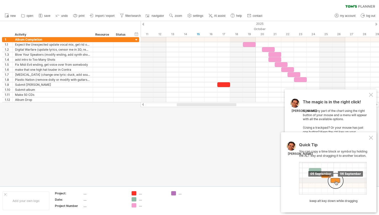
click at [370, 138] on div at bounding box center [371, 138] width 4 height 4
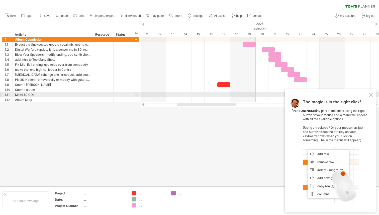
click at [371, 94] on div at bounding box center [371, 95] width 4 height 4
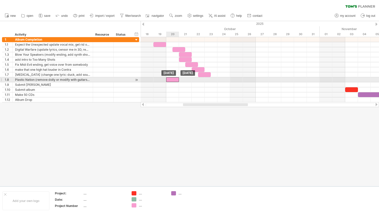
drag, startPoint x: 212, startPoint y: 79, endPoint x: 173, endPoint y: 81, distance: 39.1
click at [173, 81] on div at bounding box center [172, 79] width 13 height 5
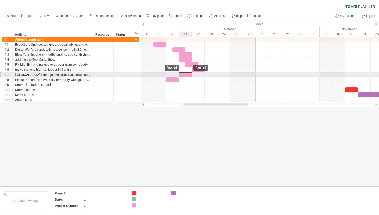
drag, startPoint x: 206, startPoint y: 73, endPoint x: 187, endPoint y: 74, distance: 18.3
click at [187, 74] on div at bounding box center [185, 74] width 13 height 5
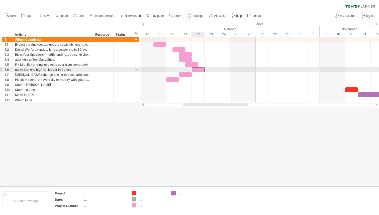
click at [197, 69] on div at bounding box center [198, 69] width 13 height 5
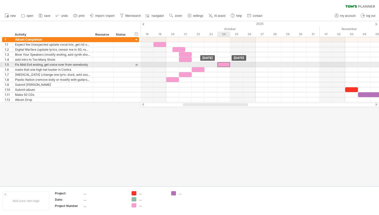
drag, startPoint x: 190, startPoint y: 65, endPoint x: 221, endPoint y: 64, distance: 31.1
click at [221, 64] on div at bounding box center [223, 64] width 13 height 5
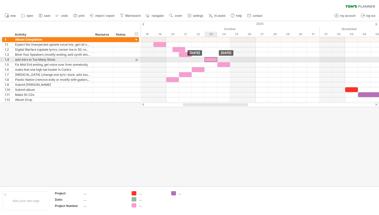
drag, startPoint x: 187, startPoint y: 58, endPoint x: 211, endPoint y: 60, distance: 23.6
click at [211, 60] on div at bounding box center [211, 59] width 13 height 5
drag, startPoint x: 211, startPoint y: 60, endPoint x: 249, endPoint y: 61, distance: 37.6
click at [249, 61] on div at bounding box center [249, 59] width 13 height 5
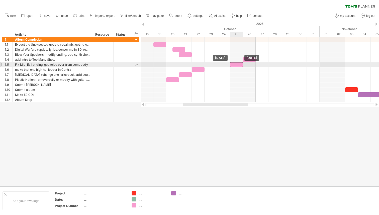
drag, startPoint x: 225, startPoint y: 64, endPoint x: 237, endPoint y: 65, distance: 12.5
click at [237, 65] on div at bounding box center [236, 64] width 13 height 5
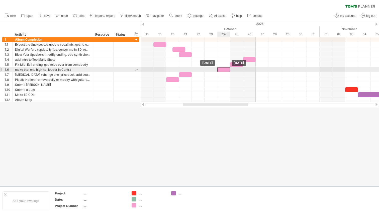
drag, startPoint x: 198, startPoint y: 70, endPoint x: 222, endPoint y: 70, distance: 24.6
click at [222, 70] on div at bounding box center [223, 69] width 13 height 5
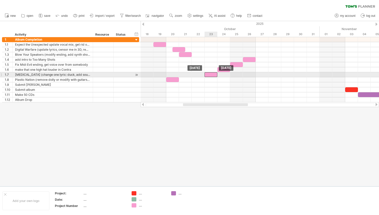
drag, startPoint x: 186, startPoint y: 74, endPoint x: 212, endPoint y: 74, distance: 25.3
click at [212, 74] on div at bounding box center [211, 74] width 13 height 5
drag, startPoint x: 210, startPoint y: 75, endPoint x: 186, endPoint y: 75, distance: 24.6
click at [186, 75] on div at bounding box center [185, 74] width 13 height 5
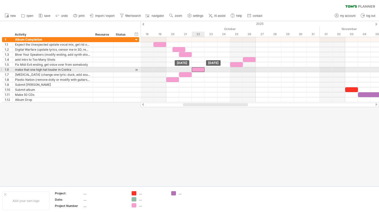
drag, startPoint x: 222, startPoint y: 69, endPoint x: 196, endPoint y: 69, distance: 26.1
click at [196, 69] on div at bounding box center [198, 69] width 13 height 5
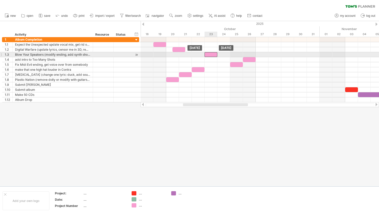
drag, startPoint x: 184, startPoint y: 53, endPoint x: 213, endPoint y: 54, distance: 28.3
click at [213, 54] on div at bounding box center [211, 54] width 13 height 5
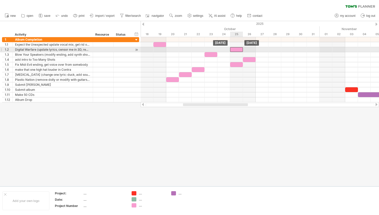
drag, startPoint x: 178, startPoint y: 48, endPoint x: 237, endPoint y: 49, distance: 59.7
click at [237, 49] on div at bounding box center [236, 49] width 13 height 5
drag, startPoint x: 161, startPoint y: 43, endPoint x: 262, endPoint y: 49, distance: 100.4
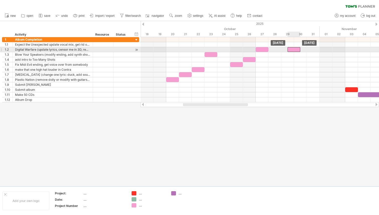
drag, startPoint x: 235, startPoint y: 48, endPoint x: 290, endPoint y: 49, distance: 55.2
click at [290, 49] on div at bounding box center [293, 49] width 13 height 5
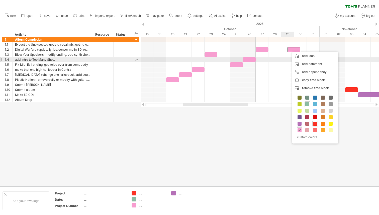
click at [273, 62] on div at bounding box center [260, 59] width 238 height 5
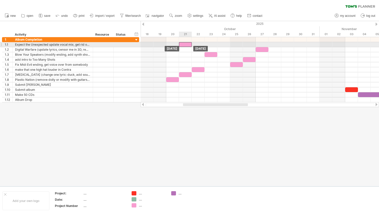
drag, startPoint x: 292, startPoint y: 48, endPoint x: 183, endPoint y: 45, distance: 108.6
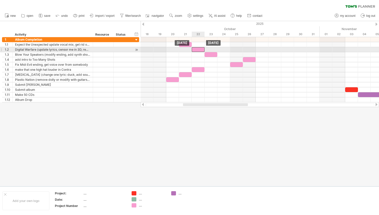
drag, startPoint x: 263, startPoint y: 49, endPoint x: 197, endPoint y: 49, distance: 65.9
click at [197, 49] on div at bounding box center [198, 49] width 13 height 5
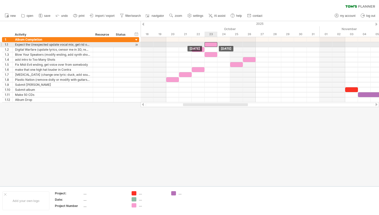
drag, startPoint x: 185, startPoint y: 45, endPoint x: 214, endPoint y: 46, distance: 28.6
click at [214, 46] on div at bounding box center [211, 44] width 13 height 5
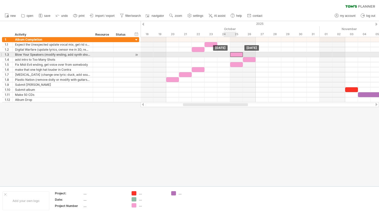
drag, startPoint x: 211, startPoint y: 55, endPoint x: 236, endPoint y: 55, distance: 25.1
click at [236, 55] on div at bounding box center [236, 54] width 13 height 5
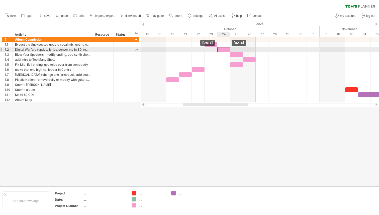
drag, startPoint x: 196, startPoint y: 50, endPoint x: 224, endPoint y: 50, distance: 27.8
click at [224, 50] on div at bounding box center [223, 49] width 13 height 5
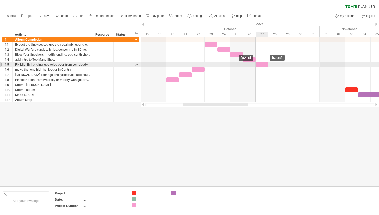
drag, startPoint x: 237, startPoint y: 63, endPoint x: 264, endPoint y: 63, distance: 27.6
click at [264, 63] on div at bounding box center [262, 64] width 13 height 5
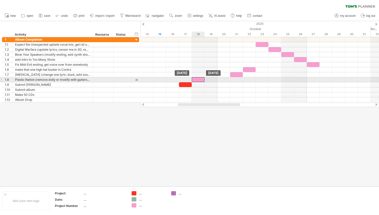
drag, startPoint x: 224, startPoint y: 79, endPoint x: 200, endPoint y: 78, distance: 23.8
click at [200, 78] on div at bounding box center [198, 79] width 13 height 5
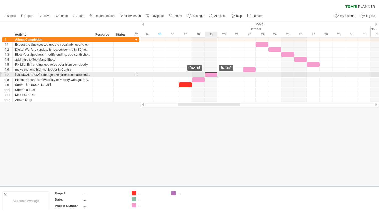
drag, startPoint x: 239, startPoint y: 74, endPoint x: 214, endPoint y: 74, distance: 25.1
click at [214, 74] on div at bounding box center [211, 74] width 13 height 5
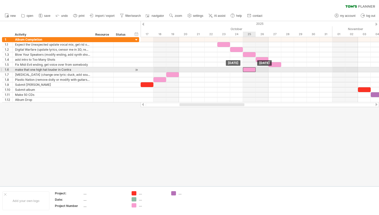
drag, startPoint x: 211, startPoint y: 69, endPoint x: 251, endPoint y: 69, distance: 40.4
click at [251, 69] on div at bounding box center [249, 69] width 13 height 5
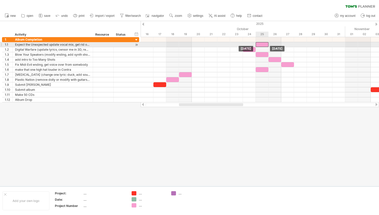
drag, startPoint x: 234, startPoint y: 45, endPoint x: 258, endPoint y: 46, distance: 24.1
click at [258, 46] on div at bounding box center [262, 44] width 13 height 5
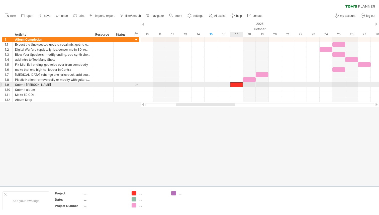
click at [236, 85] on div at bounding box center [236, 84] width 13 height 5
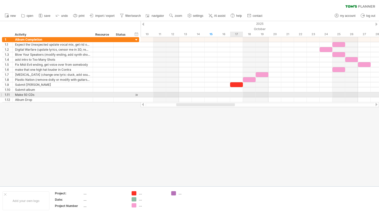
click at [236, 97] on div at bounding box center [260, 99] width 238 height 5
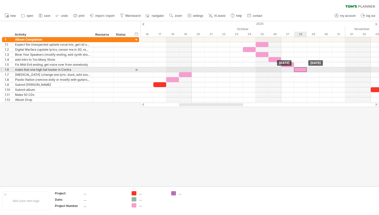
drag, startPoint x: 262, startPoint y: 69, endPoint x: 302, endPoint y: 71, distance: 39.9
click at [302, 71] on div at bounding box center [300, 69] width 13 height 5
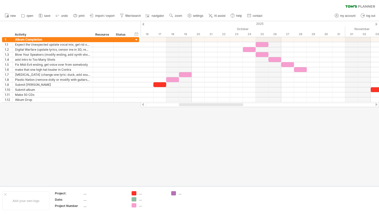
click at [276, 108] on div at bounding box center [189, 103] width 379 height 165
click at [110, 7] on div "clear filter reapply filter" at bounding box center [189, 5] width 379 height 11
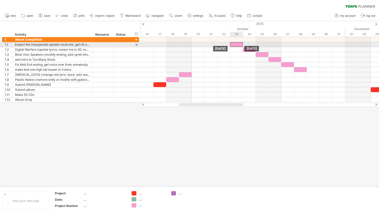
drag, startPoint x: 261, startPoint y: 45, endPoint x: 234, endPoint y: 44, distance: 26.6
click at [234, 44] on div at bounding box center [236, 44] width 13 height 5
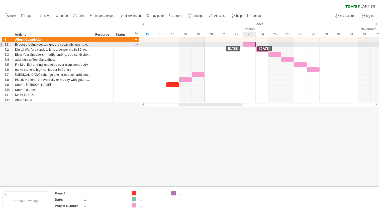
click at [251, 45] on div at bounding box center [249, 44] width 13 height 5
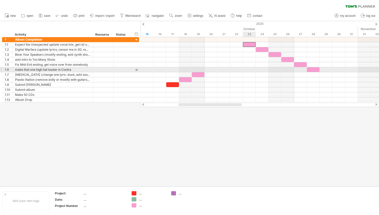
click at [255, 69] on div at bounding box center [260, 69] width 238 height 5
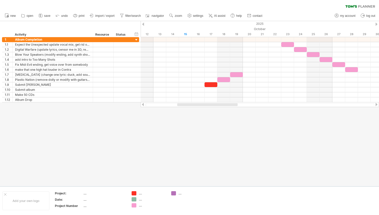
click at [283, 6] on div "clear filter reapply filter" at bounding box center [189, 5] width 379 height 11
click at [41, 16] on icon at bounding box center [40, 15] width 5 height 5
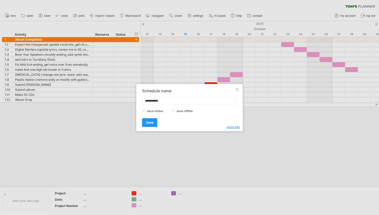
drag, startPoint x: 168, startPoint y: 96, endPoint x: 193, endPoint y: 107, distance: 26.8
click at [193, 107] on div "**********" at bounding box center [188, 107] width 92 height 38
type input "**********"
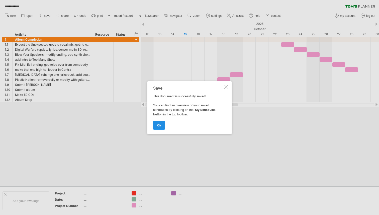
click at [159, 122] on link "ok" at bounding box center [159, 125] width 12 height 9
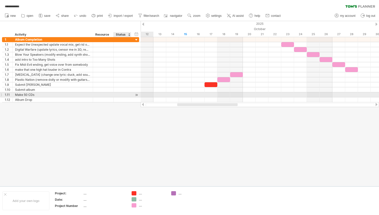
drag, startPoint x: 137, startPoint y: 99, endPoint x: 132, endPoint y: 97, distance: 5.4
click at [132, 97] on div "**********" at bounding box center [70, 69] width 137 height 65
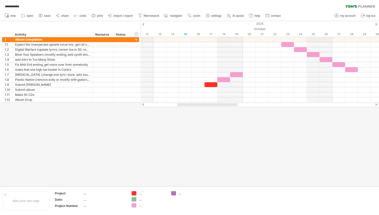
click at [142, 130] on div at bounding box center [189, 103] width 379 height 165
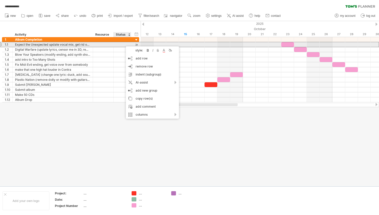
click at [123, 44] on div at bounding box center [122, 44] width 13 height 5
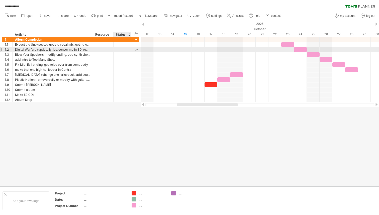
click at [125, 49] on div at bounding box center [122, 49] width 13 height 5
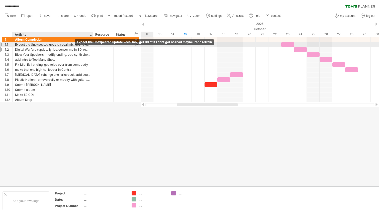
click at [45, 44] on div "Expect the Unexpected update vocal mix, get rid of if i dont got no road maybe,…" at bounding box center [52, 44] width 75 height 5
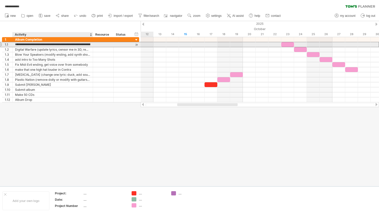
click at [51, 44] on input "**********" at bounding box center [52, 44] width 75 height 5
drag, startPoint x: 49, startPoint y: 44, endPoint x: 106, endPoint y: 44, distance: 56.1
click at [106, 44] on div "**********" at bounding box center [70, 44] width 137 height 5
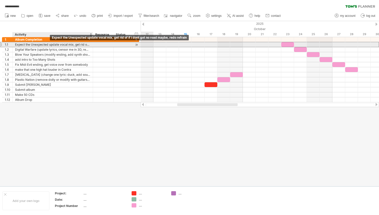
click at [50, 44] on div "Expect the Unexpected update vocal mix, get rid of if i dont got no road maybe,…" at bounding box center [52, 44] width 75 height 5
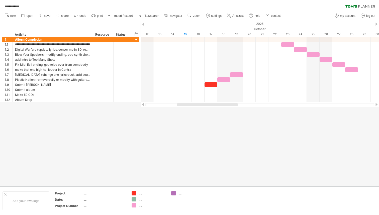
click at [134, 146] on div at bounding box center [189, 103] width 379 height 165
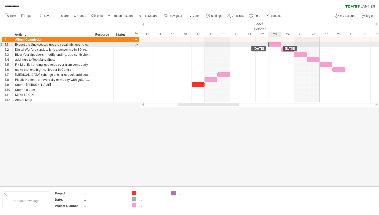
click at [274, 44] on div at bounding box center [274, 44] width 13 height 5
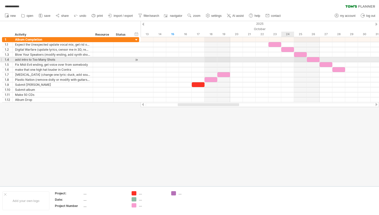
click at [286, 59] on div at bounding box center [260, 59] width 238 height 5
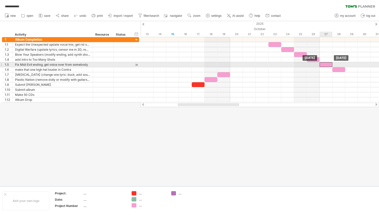
click at [327, 65] on div at bounding box center [326, 64] width 13 height 5
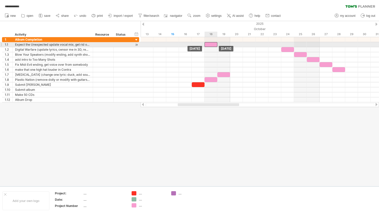
drag, startPoint x: 273, startPoint y: 44, endPoint x: 210, endPoint y: 45, distance: 62.9
click at [210, 45] on div at bounding box center [211, 44] width 13 height 5
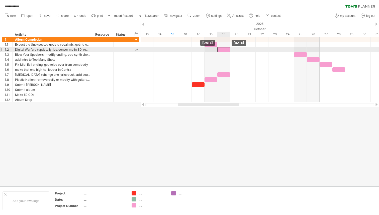
drag, startPoint x: 286, startPoint y: 49, endPoint x: 223, endPoint y: 50, distance: 62.9
click at [223, 50] on div at bounding box center [223, 49] width 13 height 5
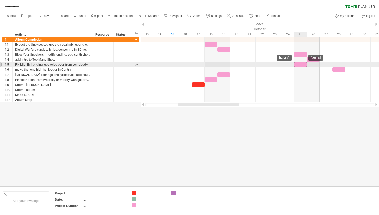
drag, startPoint x: 329, startPoint y: 63, endPoint x: 303, endPoint y: 65, distance: 26.6
click at [303, 65] on div at bounding box center [300, 64] width 13 height 5
drag, startPoint x: 340, startPoint y: 66, endPoint x: 334, endPoint y: 66, distance: 5.5
click at [334, 66] on div at bounding box center [260, 64] width 238 height 5
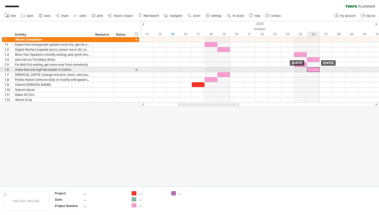
drag, startPoint x: 339, startPoint y: 68, endPoint x: 312, endPoint y: 68, distance: 27.1
click at [312, 68] on div at bounding box center [313, 69] width 13 height 5
click at [309, 98] on div at bounding box center [260, 99] width 238 height 5
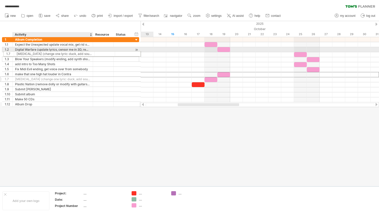
drag, startPoint x: 76, startPoint y: 73, endPoint x: 75, endPoint y: 52, distance: 21.3
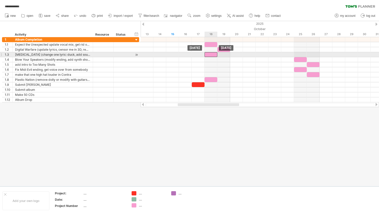
drag, startPoint x: 220, startPoint y: 54, endPoint x: 209, endPoint y: 54, distance: 11.3
click at [209, 54] on div at bounding box center [211, 54] width 13 height 5
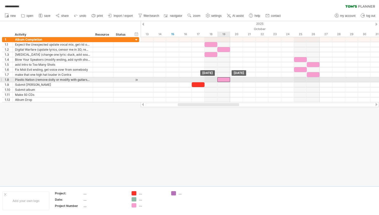
drag, startPoint x: 209, startPoint y: 78, endPoint x: 219, endPoint y: 78, distance: 10.3
click at [219, 78] on div at bounding box center [223, 79] width 13 height 5
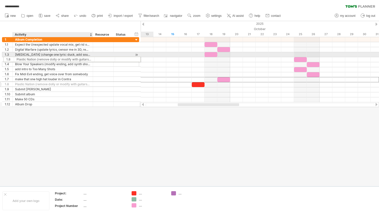
drag, startPoint x: 79, startPoint y: 79, endPoint x: 79, endPoint y: 58, distance: 20.8
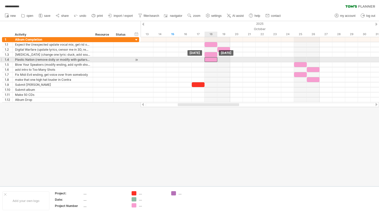
drag, startPoint x: 221, startPoint y: 59, endPoint x: 207, endPoint y: 59, distance: 14.8
click at [207, 59] on div at bounding box center [211, 59] width 13 height 5
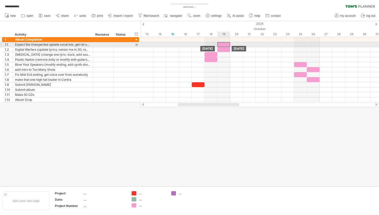
drag, startPoint x: 211, startPoint y: 44, endPoint x: 223, endPoint y: 44, distance: 11.8
click at [223, 44] on div at bounding box center [223, 44] width 13 height 5
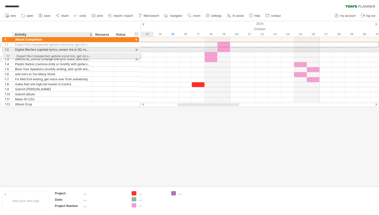
drag, startPoint x: 83, startPoint y: 45, endPoint x: 83, endPoint y: 55, distance: 10.5
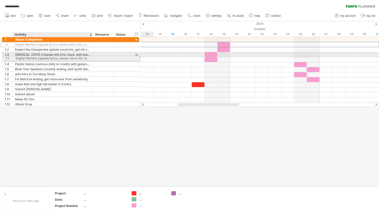
drag, startPoint x: 77, startPoint y: 44, endPoint x: 76, endPoint y: 57, distance: 13.8
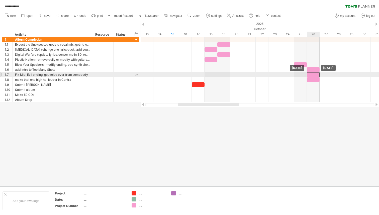
drag, startPoint x: 301, startPoint y: 74, endPoint x: 311, endPoint y: 74, distance: 10.3
click at [311, 74] on div at bounding box center [313, 74] width 13 height 5
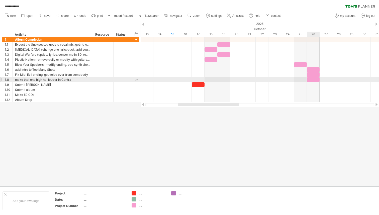
click at [311, 82] on div at bounding box center [313, 79] width 13 height 5
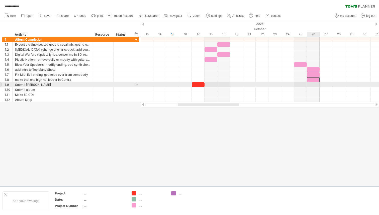
click at [310, 86] on div at bounding box center [260, 84] width 238 height 5
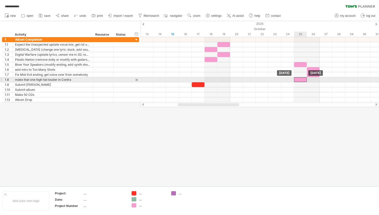
drag, startPoint x: 310, startPoint y: 78, endPoint x: 299, endPoint y: 78, distance: 11.3
click at [299, 78] on div at bounding box center [300, 79] width 13 height 5
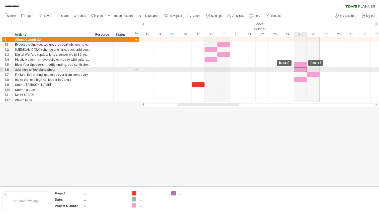
drag, startPoint x: 310, startPoint y: 70, endPoint x: 296, endPoint y: 70, distance: 14.0
click at [296, 70] on div at bounding box center [300, 69] width 13 height 5
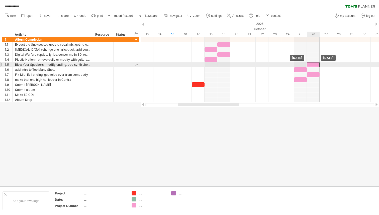
drag, startPoint x: 299, startPoint y: 63, endPoint x: 311, endPoint y: 63, distance: 11.0
click at [311, 63] on div at bounding box center [313, 64] width 13 height 5
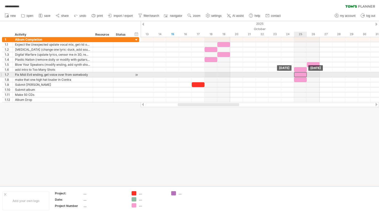
drag, startPoint x: 310, startPoint y: 74, endPoint x: 298, endPoint y: 76, distance: 11.4
click at [298, 76] on div at bounding box center [300, 74] width 13 height 5
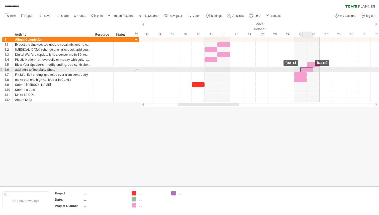
drag, startPoint x: 299, startPoint y: 69, endPoint x: 309, endPoint y: 69, distance: 10.3
click at [309, 69] on div at bounding box center [306, 69] width 13 height 5
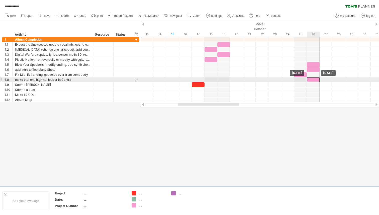
drag, startPoint x: 300, startPoint y: 79, endPoint x: 315, endPoint y: 79, distance: 14.8
click at [315, 79] on div at bounding box center [313, 79] width 13 height 5
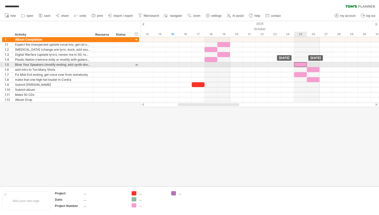
drag, startPoint x: 313, startPoint y: 65, endPoint x: 301, endPoint y: 65, distance: 12.3
click at [301, 65] on div at bounding box center [300, 64] width 13 height 5
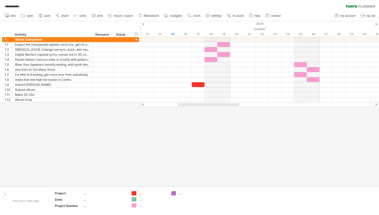
click at [300, 115] on div at bounding box center [189, 103] width 379 height 165
click at [200, 122] on div at bounding box center [189, 103] width 379 height 165
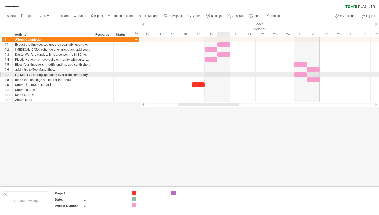
click at [220, 75] on div at bounding box center [260, 74] width 238 height 5
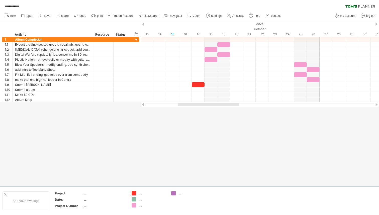
click at [212, 117] on div at bounding box center [189, 103] width 379 height 165
click at [111, 6] on div "**********" at bounding box center [189, 5] width 379 height 11
click at [64, 5] on div "**********" at bounding box center [189, 5] width 379 height 11
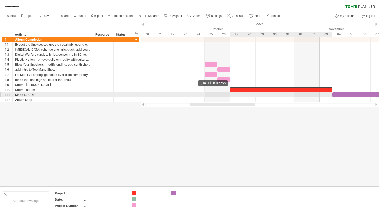
drag, startPoint x: 320, startPoint y: 90, endPoint x: 233, endPoint y: 95, distance: 87.9
click at [233, 95] on div "Drop! [DATE] [DATE] - 8.0 days" at bounding box center [260, 69] width 238 height 65
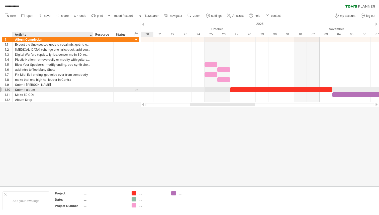
click at [55, 90] on div "Submit album" at bounding box center [52, 89] width 75 height 5
click at [0, 0] on input "**********" at bounding box center [0, 0] width 0 height 0
click at [20, 89] on input "**********" at bounding box center [52, 89] width 75 height 5
click at [62, 89] on input "**********" at bounding box center [52, 89] width 75 height 5
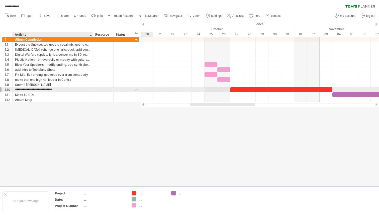
click at [62, 89] on input "**********" at bounding box center [52, 89] width 75 height 5
click at [61, 89] on input "**********" at bounding box center [52, 89] width 75 height 5
click at [26, 90] on input "**********" at bounding box center [52, 89] width 75 height 5
type input "**********"
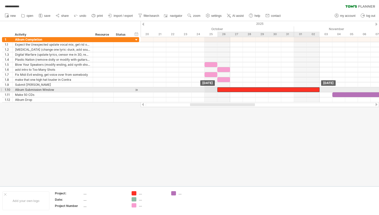
drag, startPoint x: 331, startPoint y: 89, endPoint x: 318, endPoint y: 90, distance: 13.1
click at [318, 90] on div at bounding box center [268, 89] width 102 height 5
drag, startPoint x: 218, startPoint y: 89, endPoint x: 230, endPoint y: 89, distance: 12.0
click at [230, 89] on span at bounding box center [230, 89] width 2 height 5
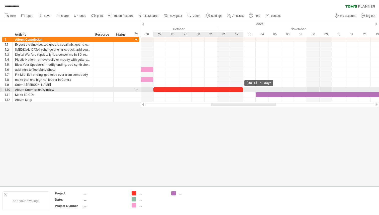
click at [243, 88] on span at bounding box center [243, 89] width 2 height 5
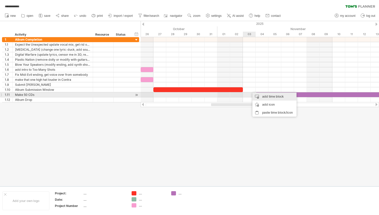
click at [262, 95] on div "add time block" at bounding box center [274, 96] width 44 height 8
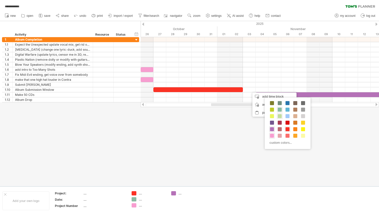
drag, startPoint x: 279, startPoint y: 109, endPoint x: 279, endPoint y: 114, distance: 5.0
click at [280, 115] on div "custom colors..." at bounding box center [288, 122] width 46 height 51
click at [278, 116] on span at bounding box center [280, 116] width 4 height 4
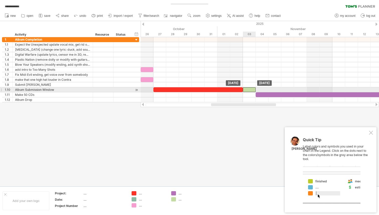
drag, startPoint x: 255, startPoint y: 90, endPoint x: 248, endPoint y: 90, distance: 7.3
click at [248, 90] on div at bounding box center [249, 89] width 13 height 5
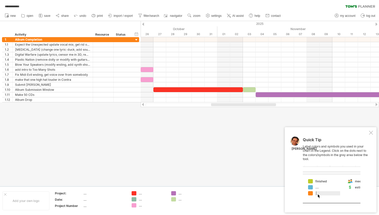
click at [371, 132] on div at bounding box center [371, 133] width 4 height 4
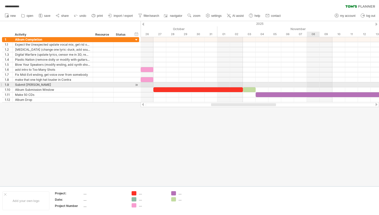
click at [313, 85] on div at bounding box center [260, 84] width 238 height 5
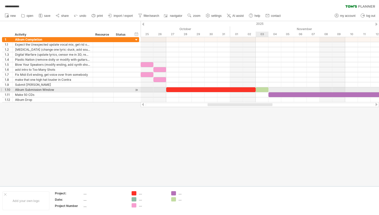
click at [262, 88] on div at bounding box center [262, 89] width 13 height 5
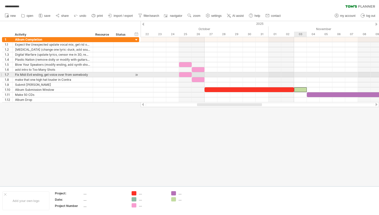
click at [297, 78] on div at bounding box center [260, 79] width 238 height 5
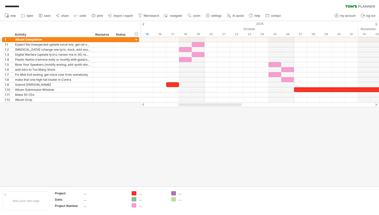
click at [90, 4] on div "**********" at bounding box center [189, 5] width 379 height 11
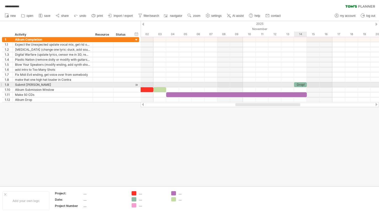
click at [301, 84] on div "Drop!" at bounding box center [300, 84] width 13 height 5
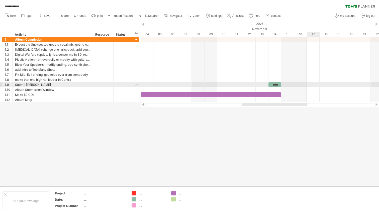
click at [313, 86] on div at bounding box center [260, 84] width 238 height 5
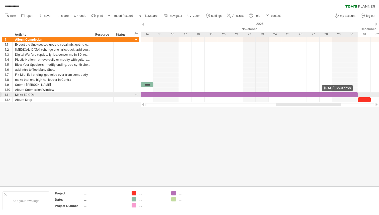
drag, startPoint x: 178, startPoint y: 94, endPoint x: 359, endPoint y: 94, distance: 181.2
click at [359, 94] on div "***** [DATE] - 27.0 days [DATE]" at bounding box center [260, 69] width 238 height 65
